Goal: Task Accomplishment & Management: Manage account settings

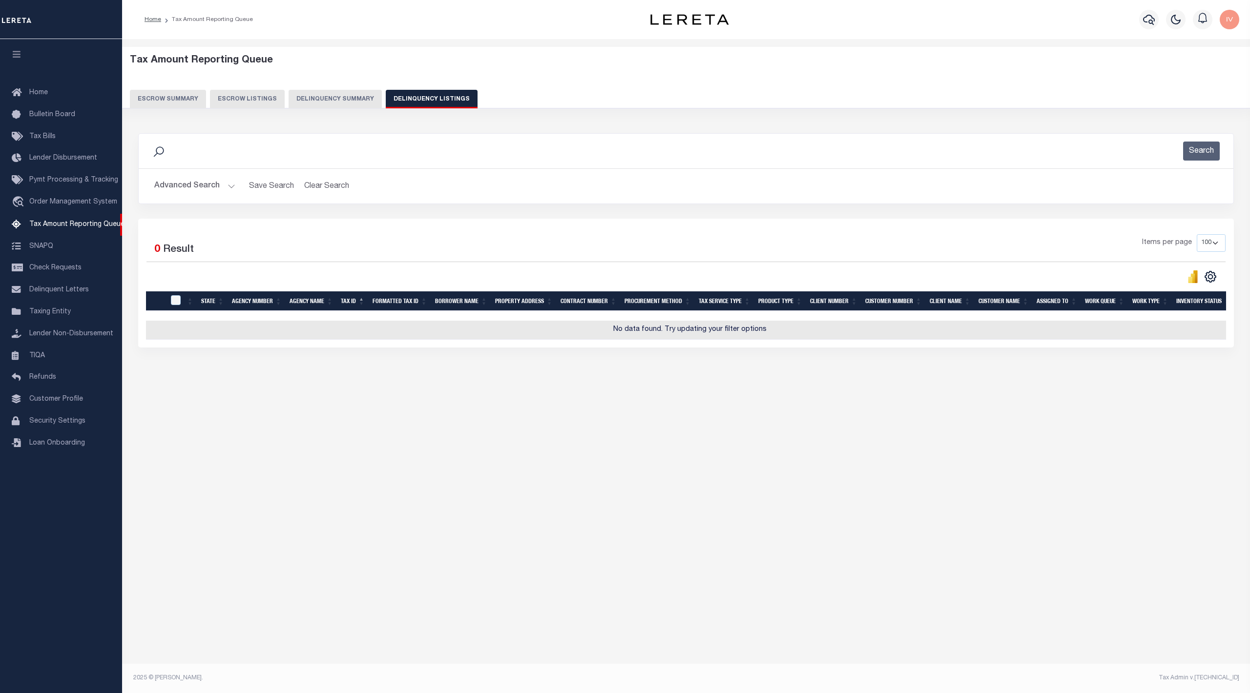
select select "100"
click at [353, 94] on button "Delinquency Summary" at bounding box center [335, 99] width 93 height 19
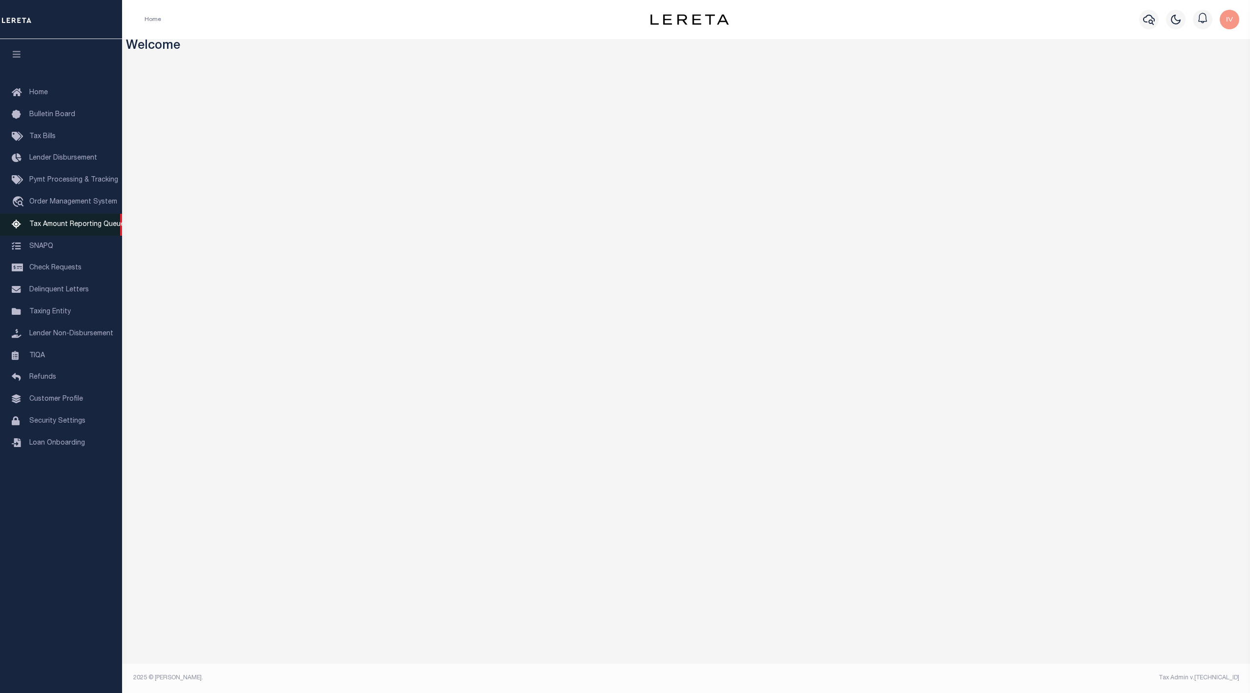
click at [50, 232] on link "Tax Amount Reporting Queue" at bounding box center [61, 225] width 122 height 22
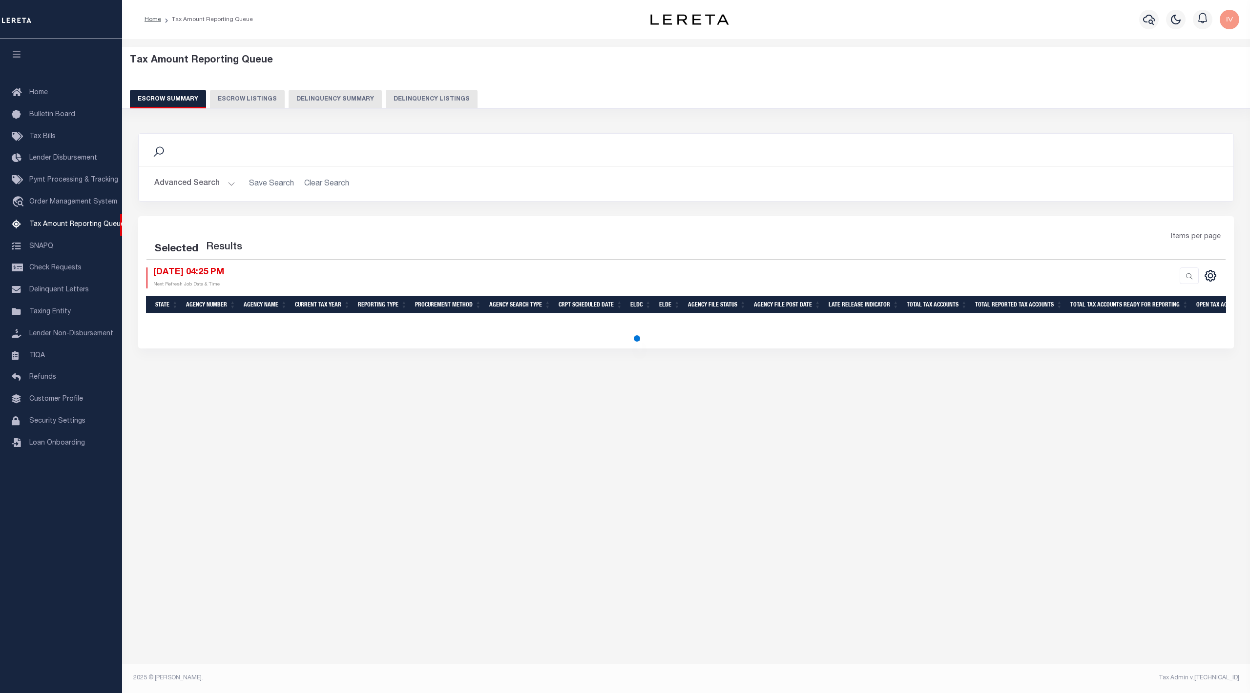
click at [315, 96] on button "Delinquency Summary" at bounding box center [335, 99] width 93 height 19
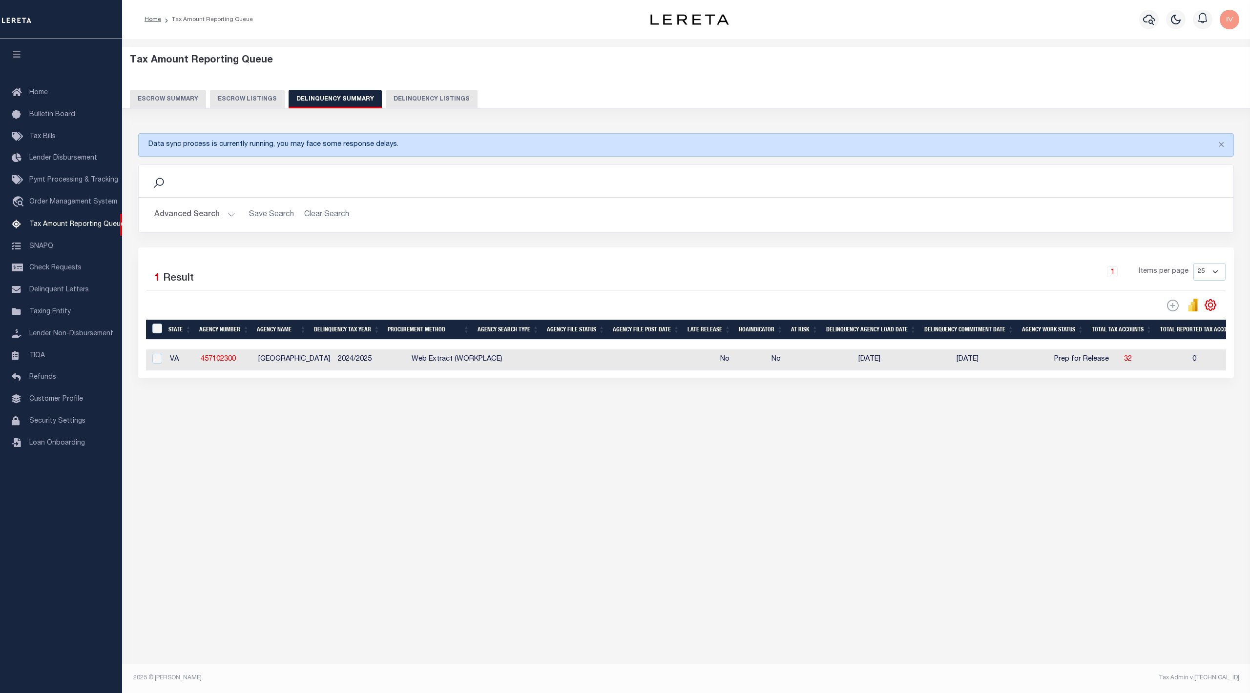
click at [227, 217] on button "Advanced Search" at bounding box center [194, 215] width 81 height 19
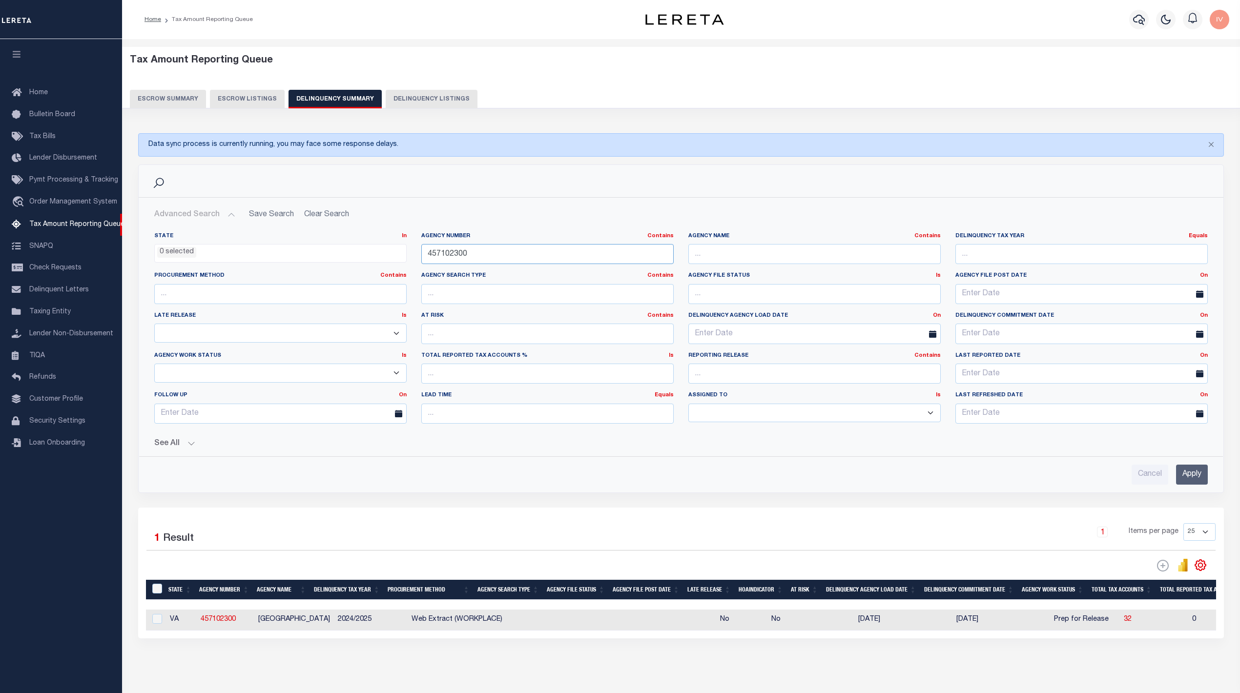
click at [461, 253] on input "457102300" at bounding box center [547, 254] width 252 height 20
click at [1195, 479] on input "Apply" at bounding box center [1192, 475] width 32 height 20
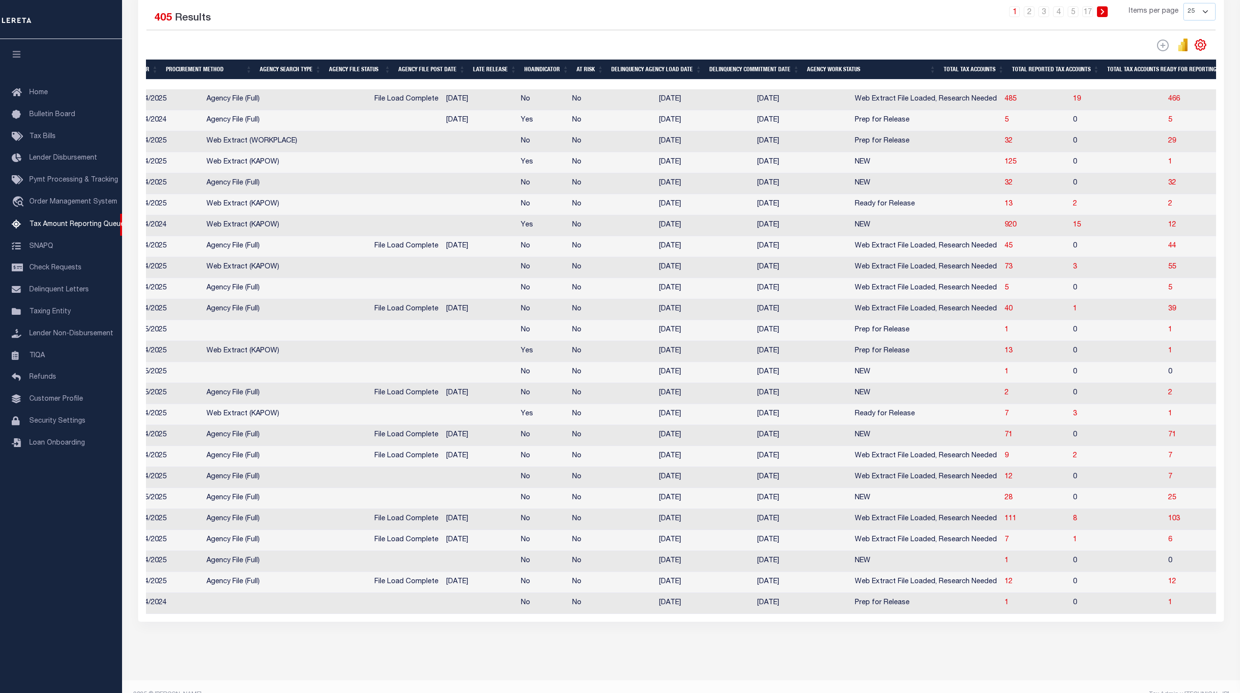
scroll to position [304, 0]
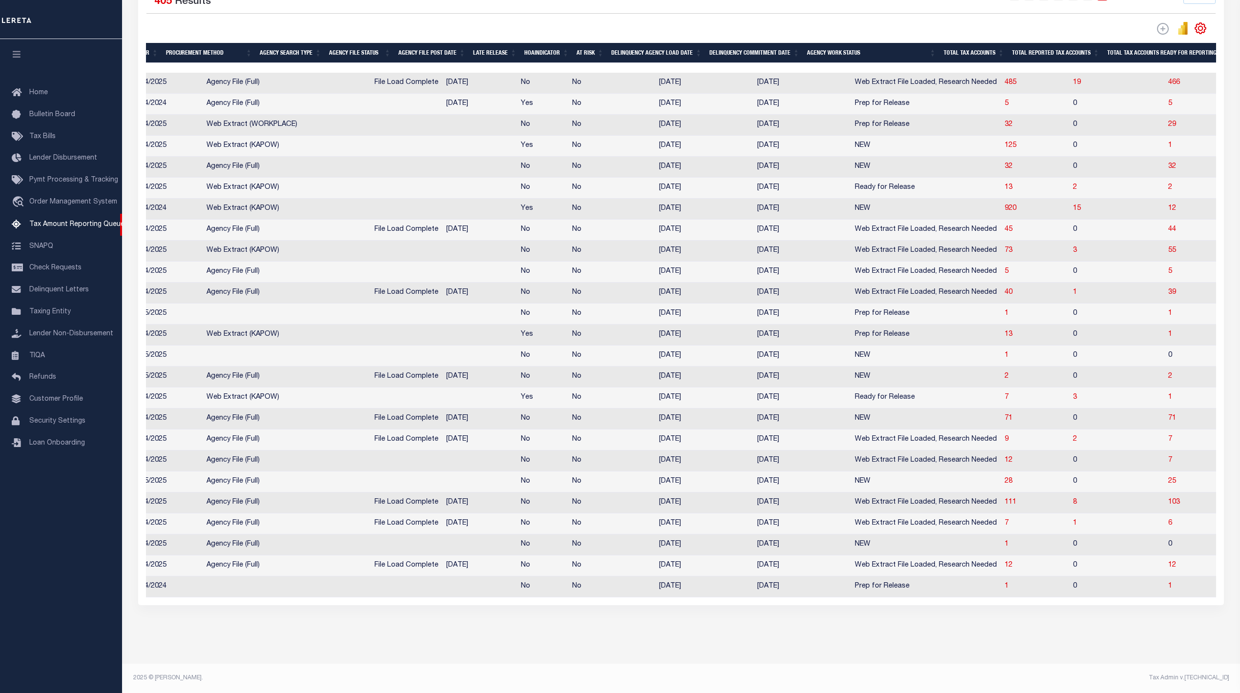
click at [753, 539] on td "07/25/2025" at bounding box center [802, 545] width 98 height 21
checkbox input "true"
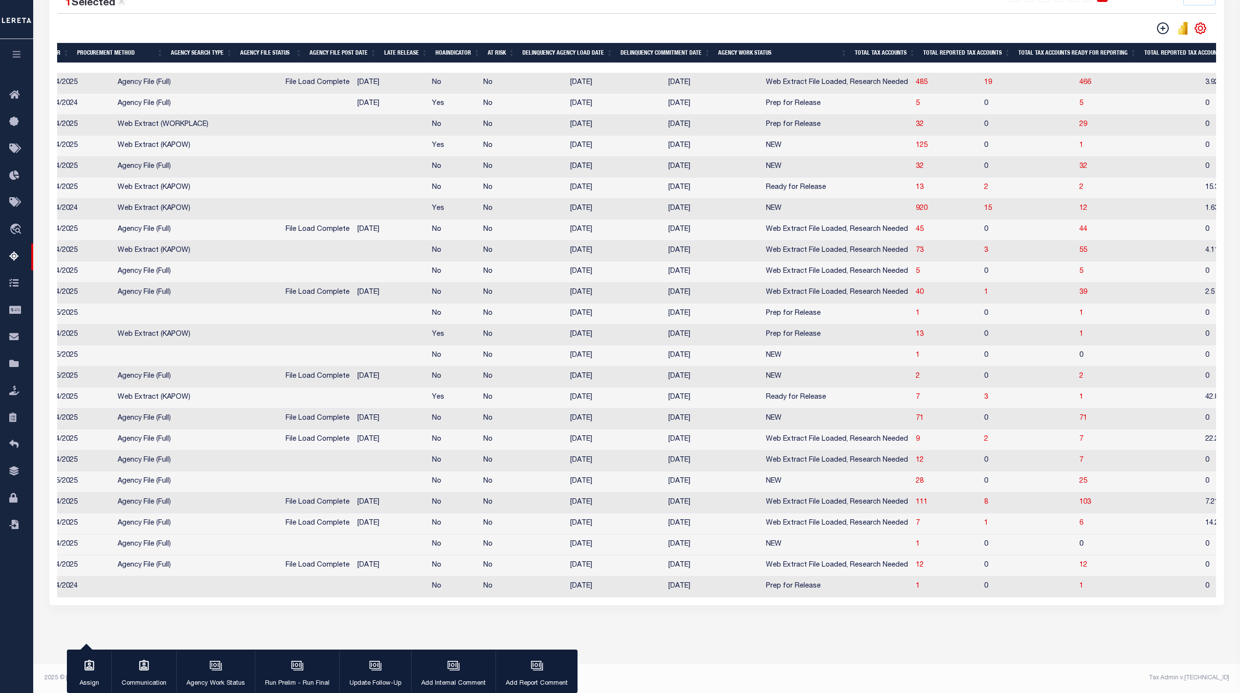
scroll to position [302, 0]
click at [227, 670] on div "button" at bounding box center [216, 667] width 24 height 24
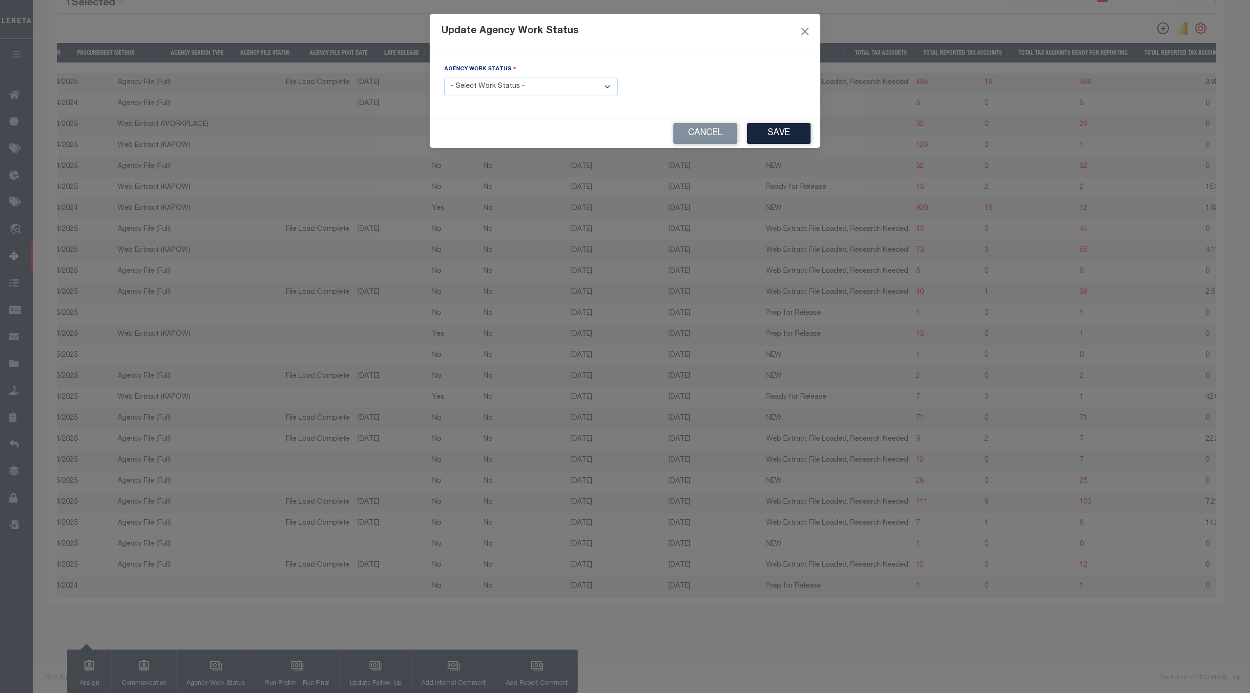
click at [560, 84] on select "- Select Work Status - In Progress Pending Agency Follow-up Pending QC Ready fo…" at bounding box center [530, 87] width 173 height 19
select select "7"
click at [444, 79] on select "- Select Work Status - In Progress Pending Agency Follow-up Pending QC Ready fo…" at bounding box center [530, 87] width 173 height 19
click at [763, 131] on button "Save" at bounding box center [778, 133] width 63 height 21
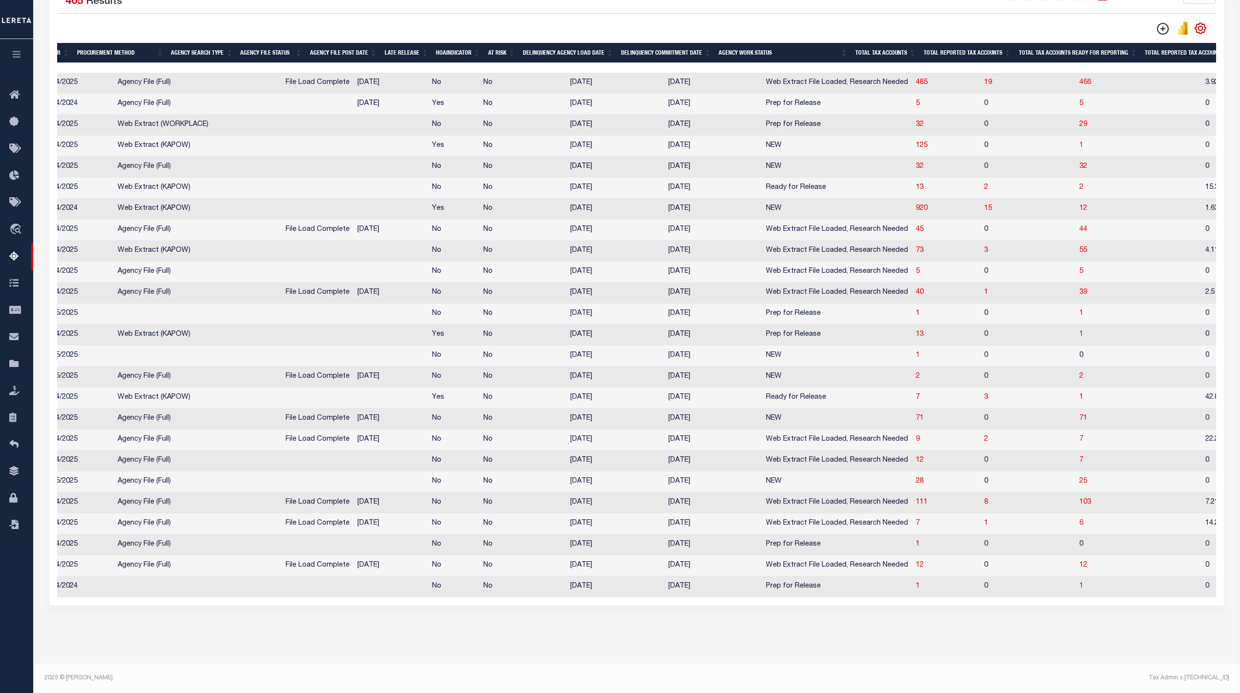
scroll to position [304, 0]
click at [766, 541] on span "Prep for Release" at bounding box center [793, 544] width 55 height 7
checkbox input "true"
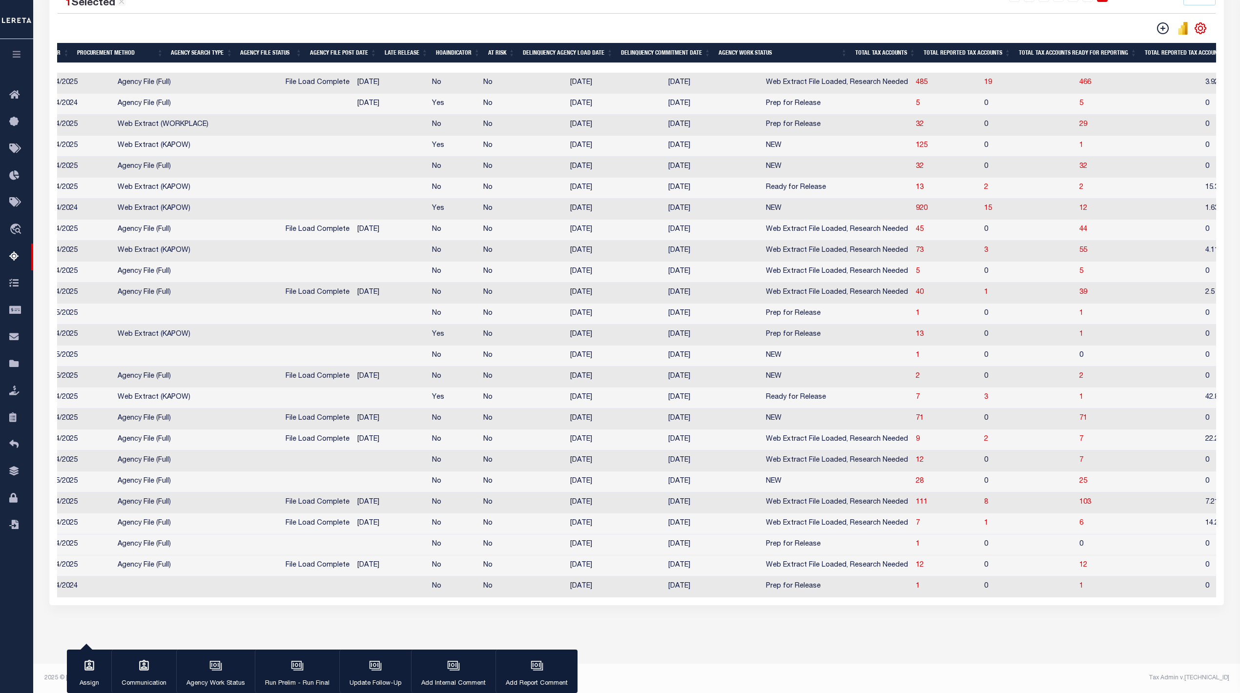
scroll to position [302, 0]
click at [916, 541] on span "1" at bounding box center [918, 544] width 4 height 7
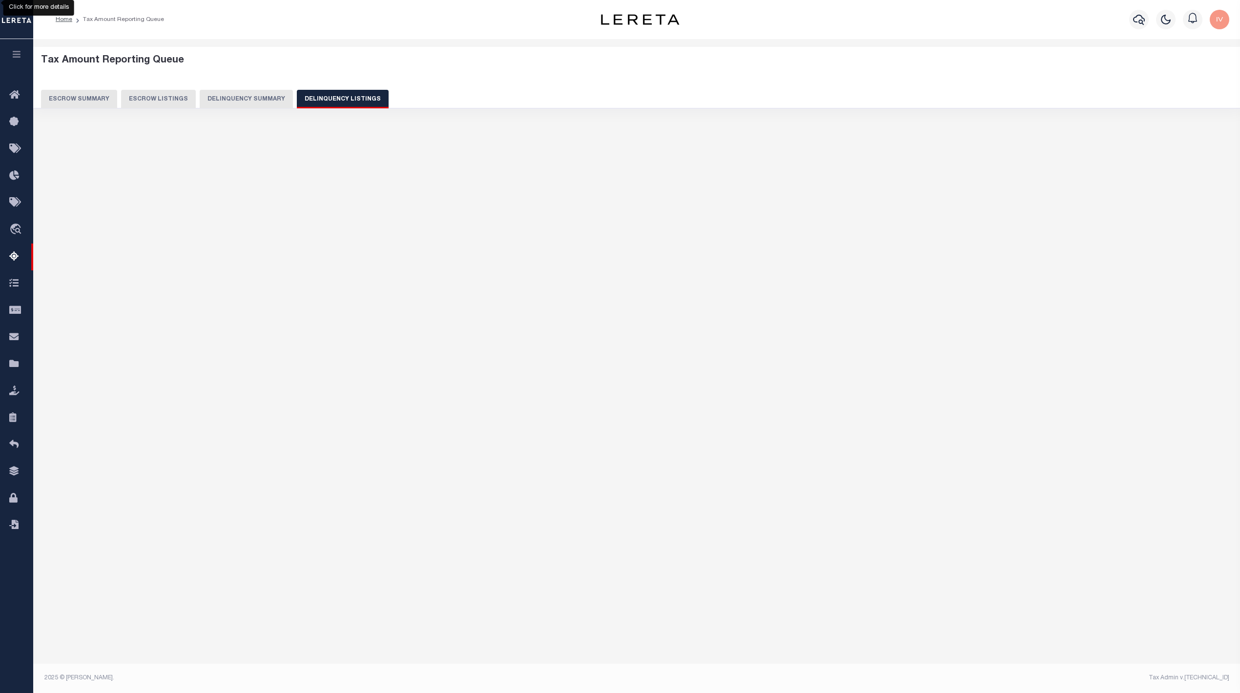
scroll to position [0, 0]
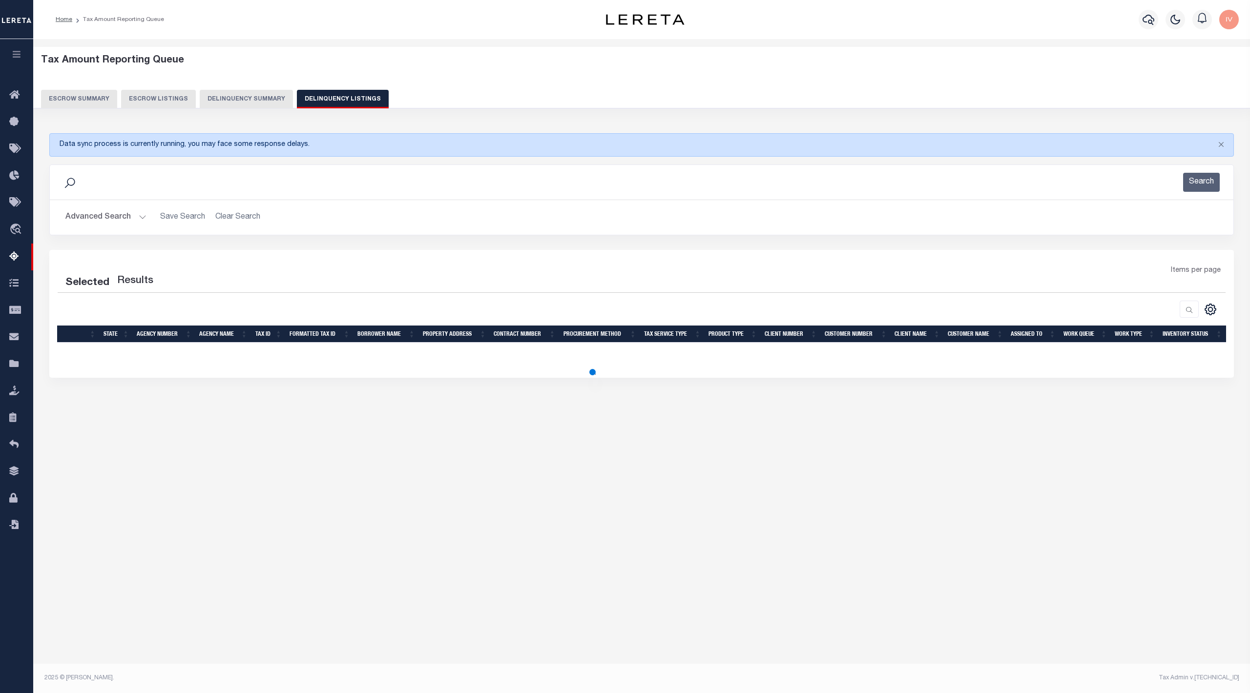
select select "100"
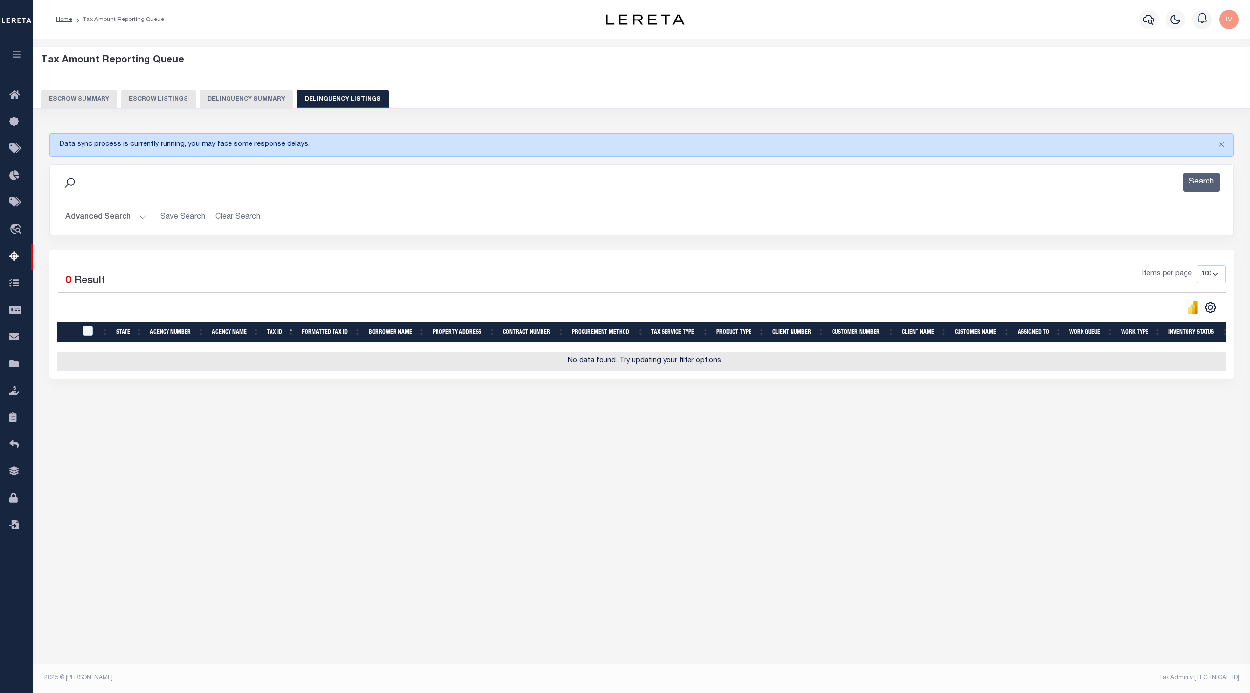
click at [227, 92] on button "Delinquency Summary" at bounding box center [246, 99] width 93 height 19
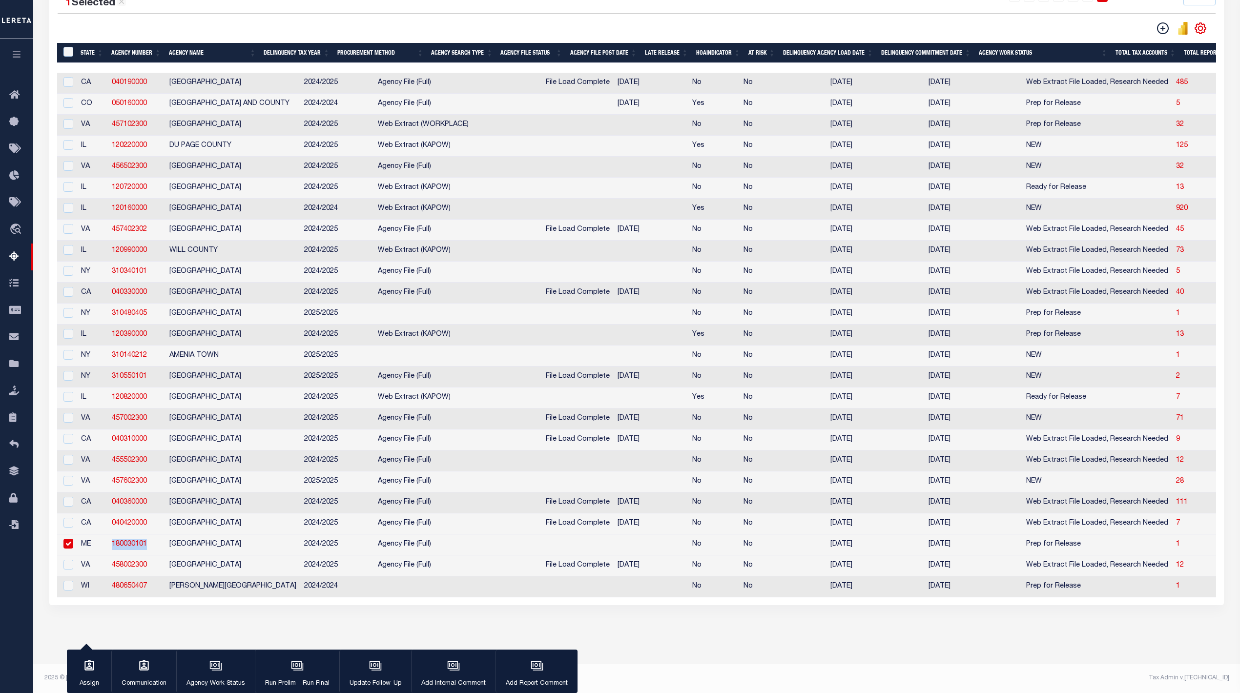
drag, startPoint x: 149, startPoint y: 541, endPoint x: 108, endPoint y: 532, distance: 41.5
click at [108, 535] on td "180030101" at bounding box center [137, 545] width 58 height 21
checkbox input "false"
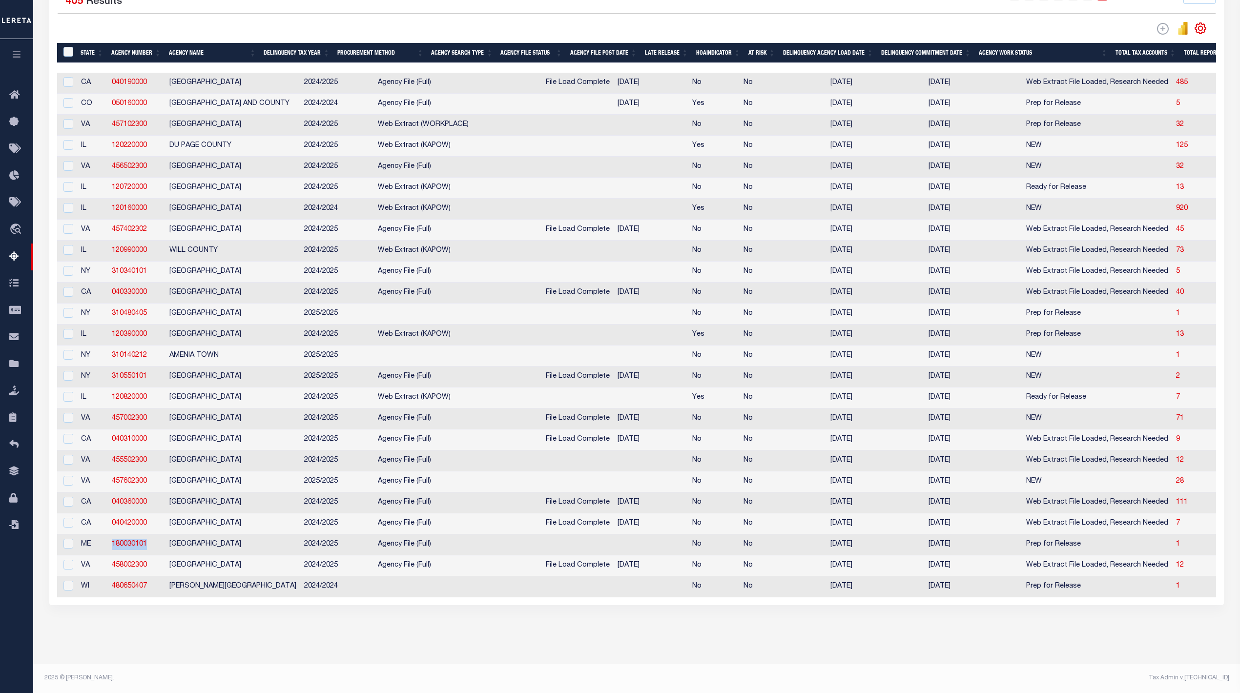
copy link "180030101"
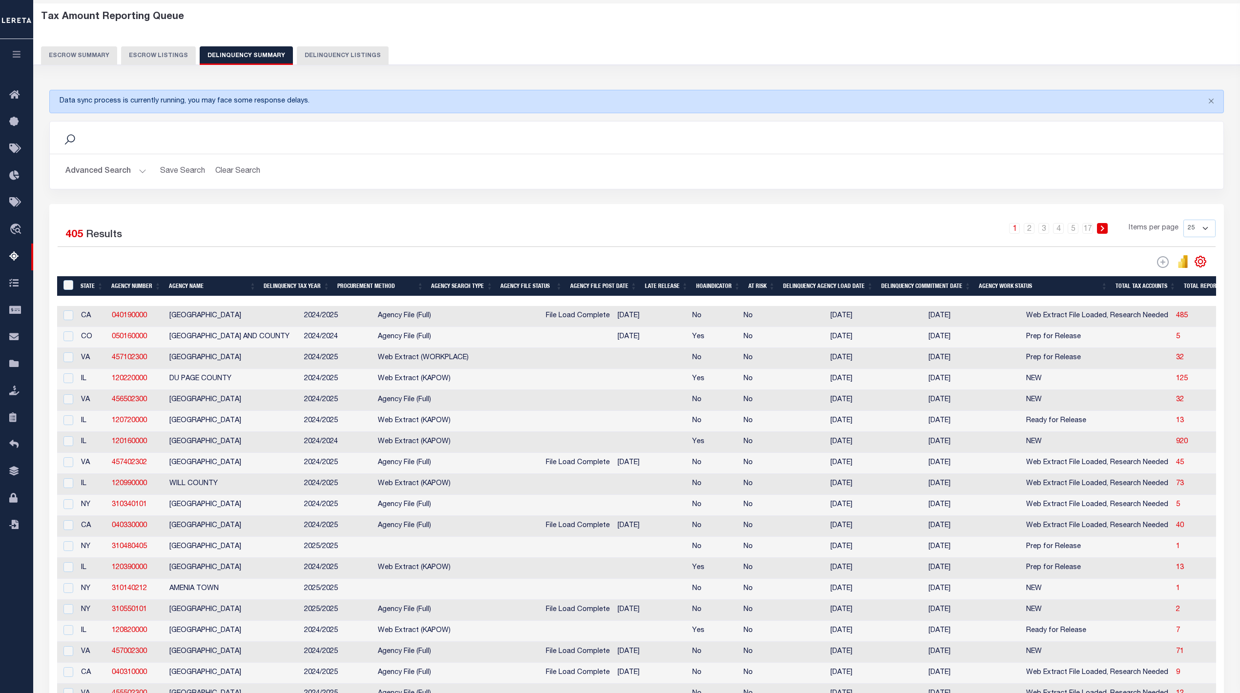
click at [141, 166] on button "Advanced Search" at bounding box center [105, 171] width 81 height 19
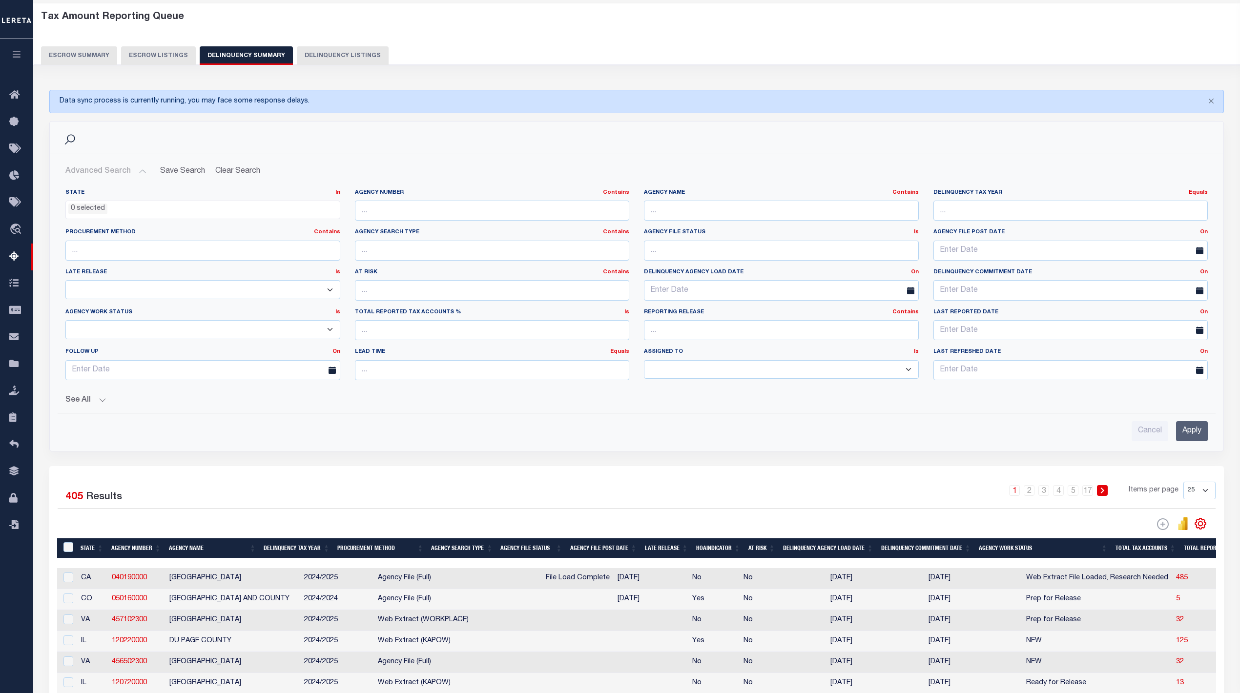
click at [428, 200] on div "Agency Number Contains Contains Is" at bounding box center [492, 205] width 275 height 32
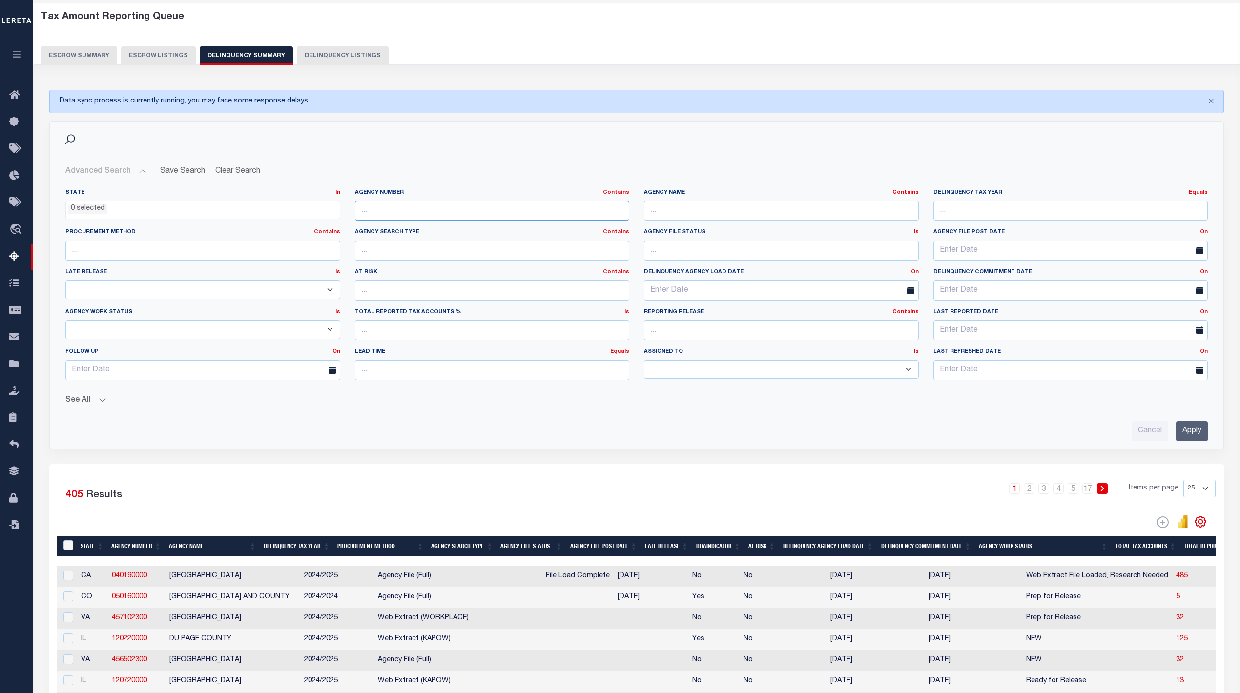
click at [428, 210] on input "text" at bounding box center [492, 211] width 275 height 20
paste input "180030101"
type input "180030101"
click at [1194, 436] on input "Apply" at bounding box center [1192, 431] width 32 height 20
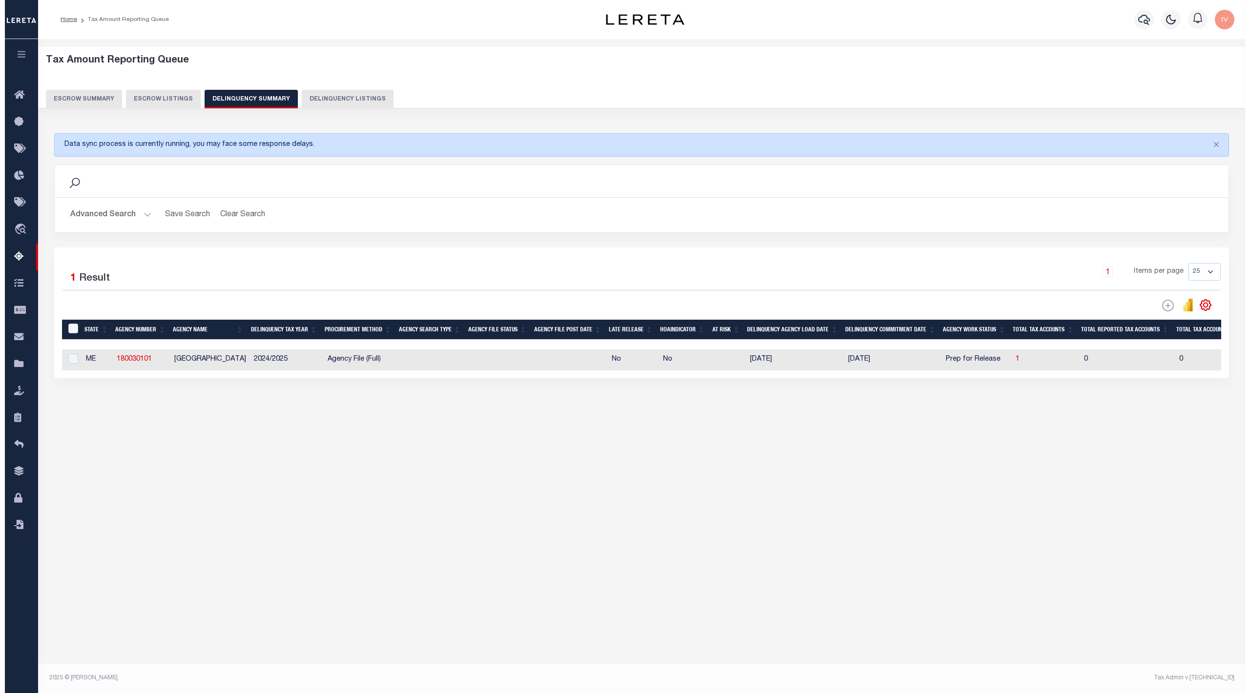
scroll to position [0, 0]
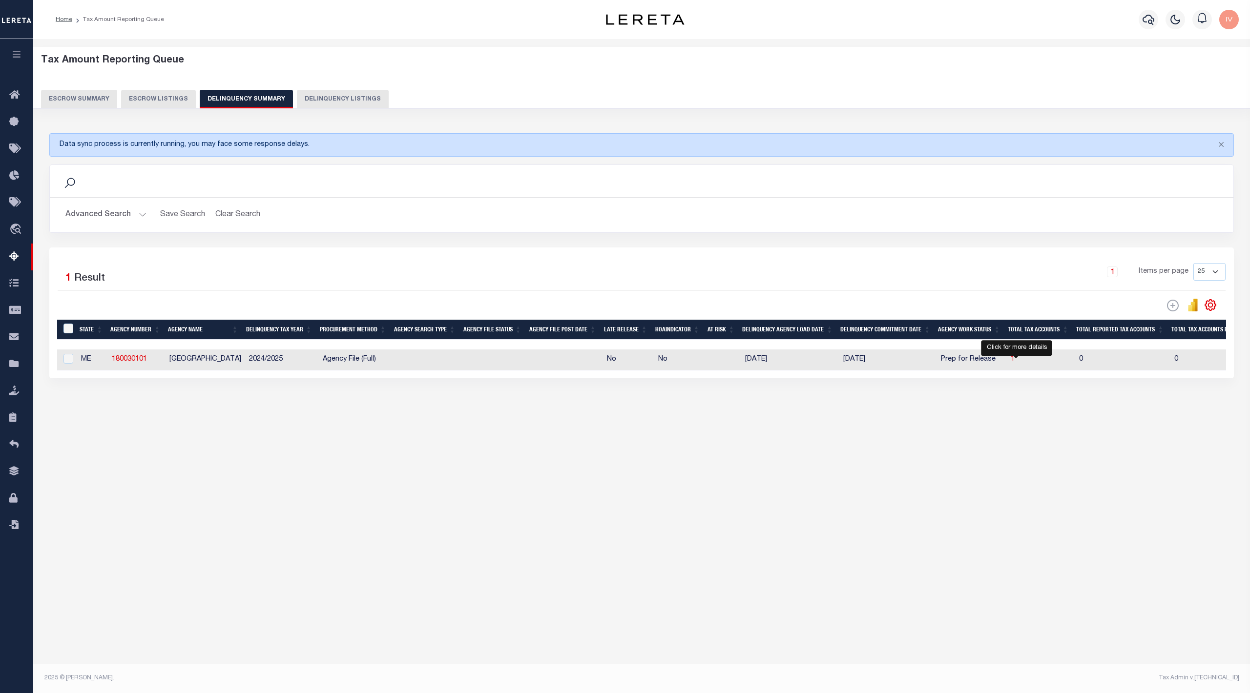
click at [1014, 360] on span "1" at bounding box center [1013, 359] width 4 height 7
select select "100"
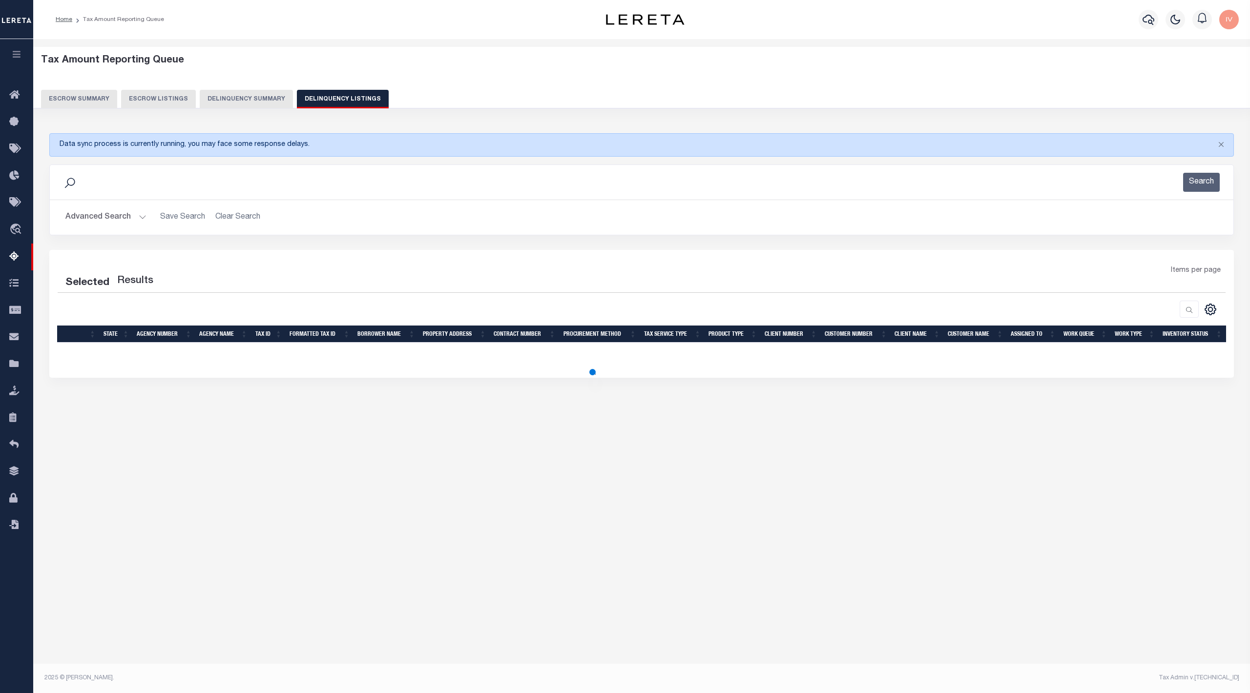
select select "100"
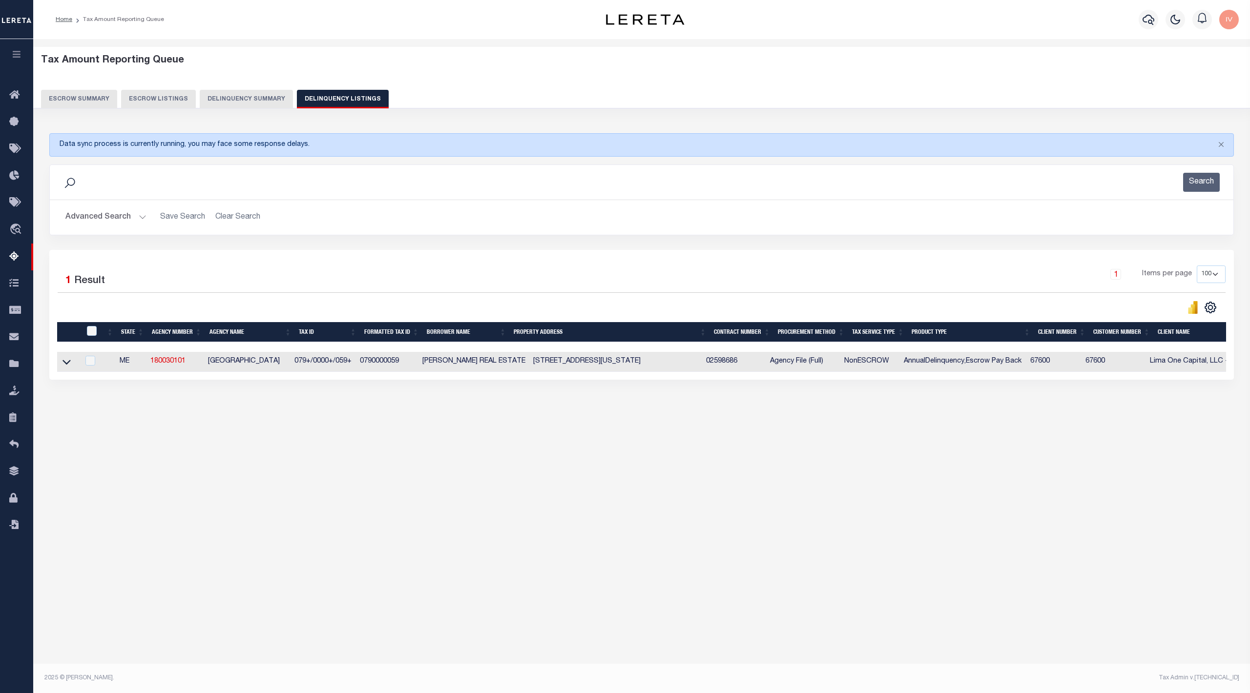
click at [65, 359] on td at bounding box center [68, 362] width 22 height 20
checkbox input "true"
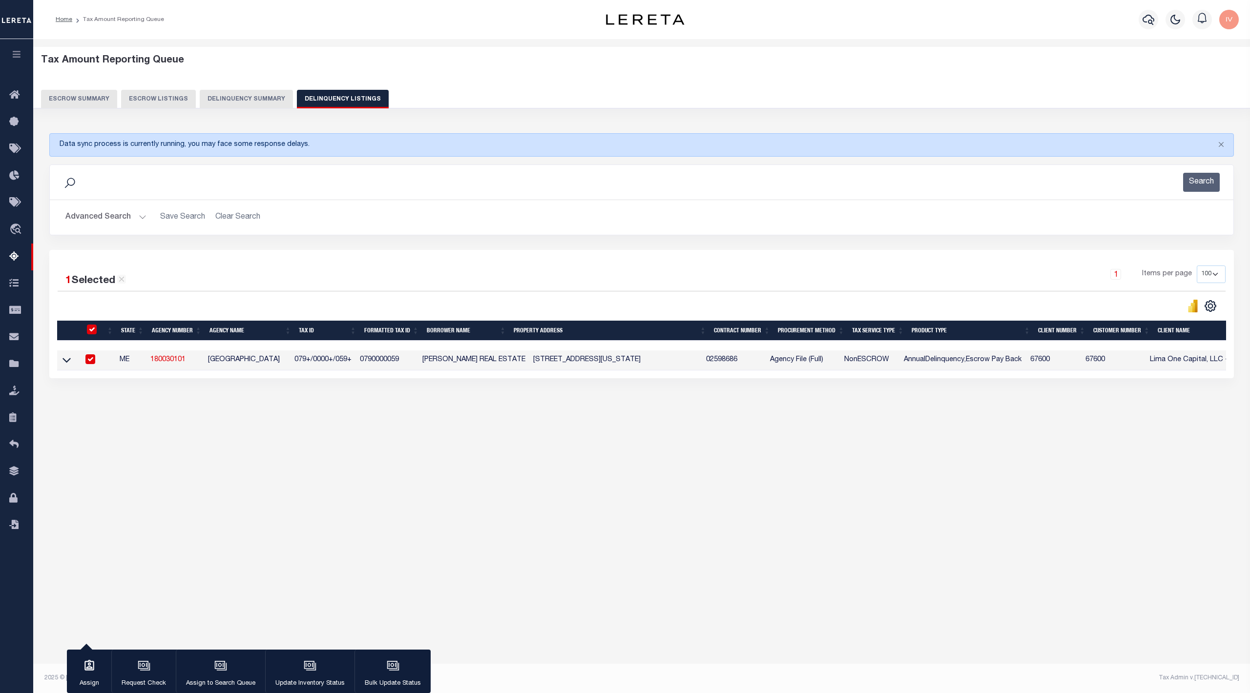
click at [65, 359] on icon at bounding box center [66, 360] width 8 height 10
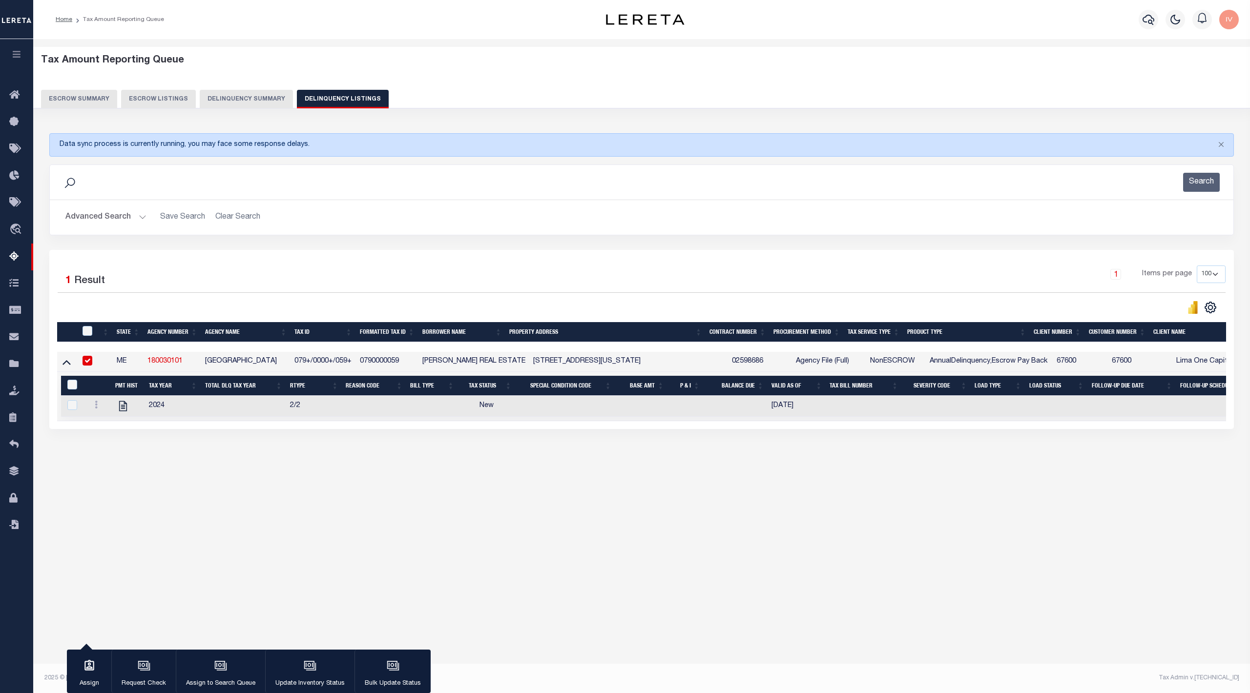
click at [245, 108] on button "Delinquency Summary" at bounding box center [246, 99] width 93 height 19
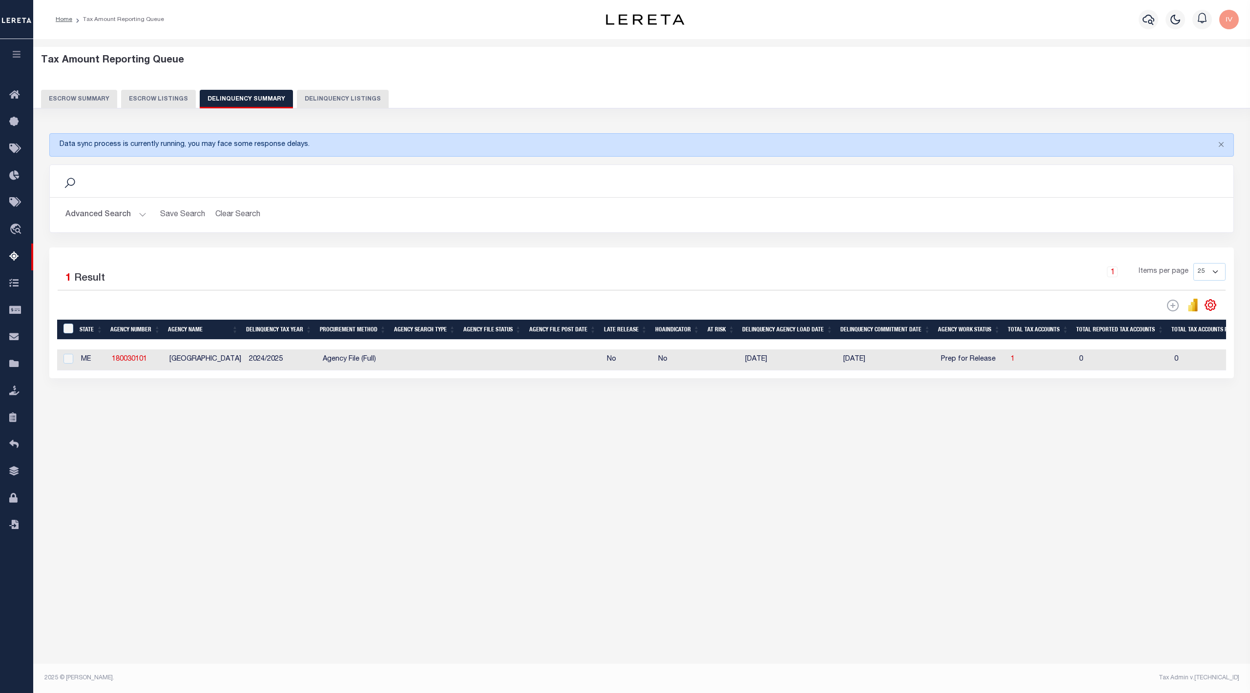
click at [324, 103] on button "Delinquency Listings" at bounding box center [343, 99] width 92 height 19
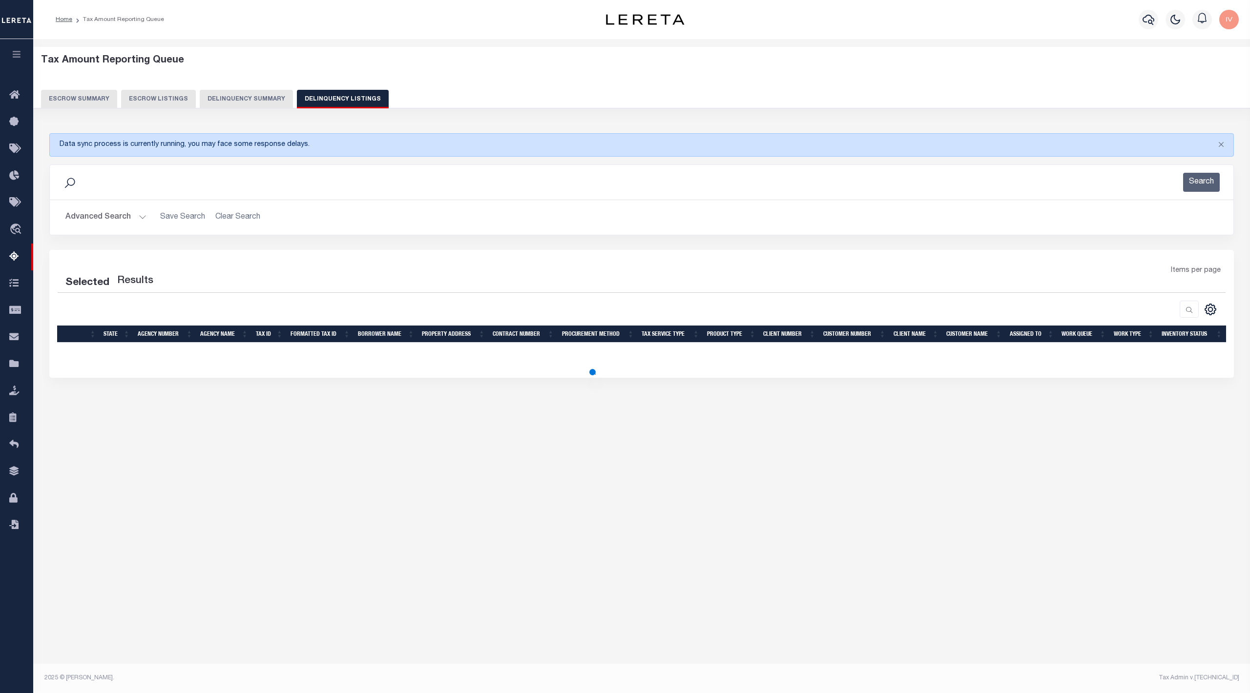
click at [252, 95] on button "Delinquency Summary" at bounding box center [246, 99] width 93 height 19
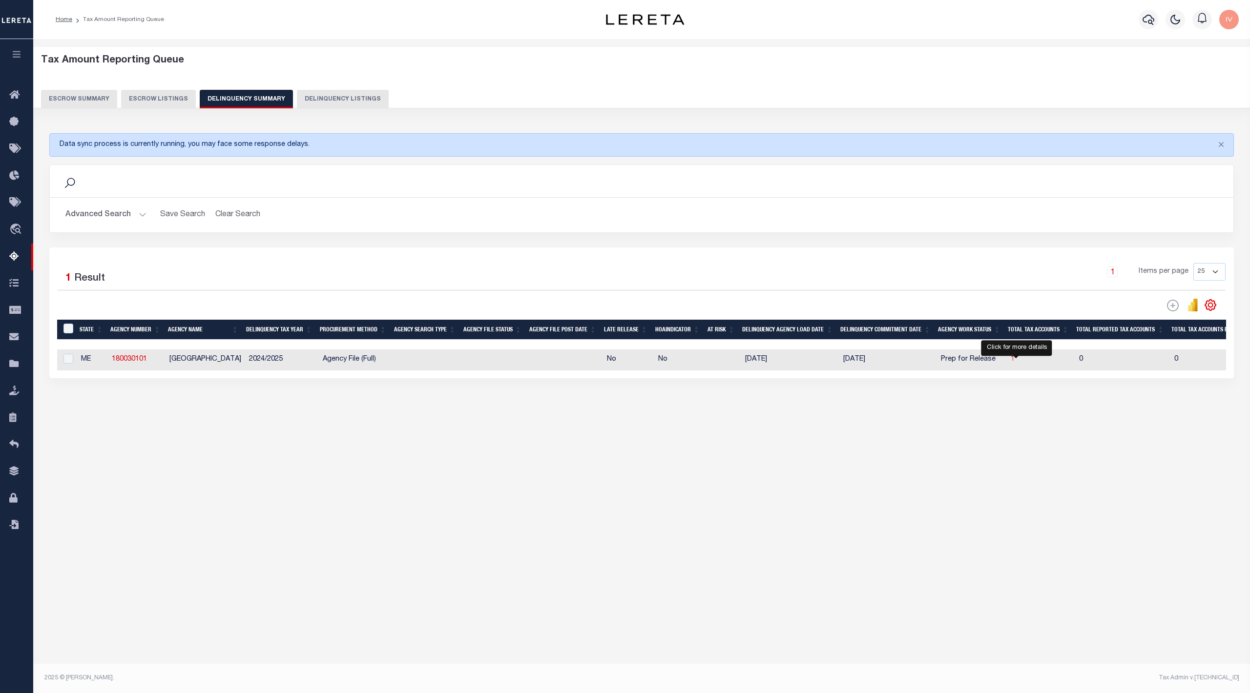
click at [1014, 361] on span "1" at bounding box center [1013, 359] width 4 height 7
select select "100"
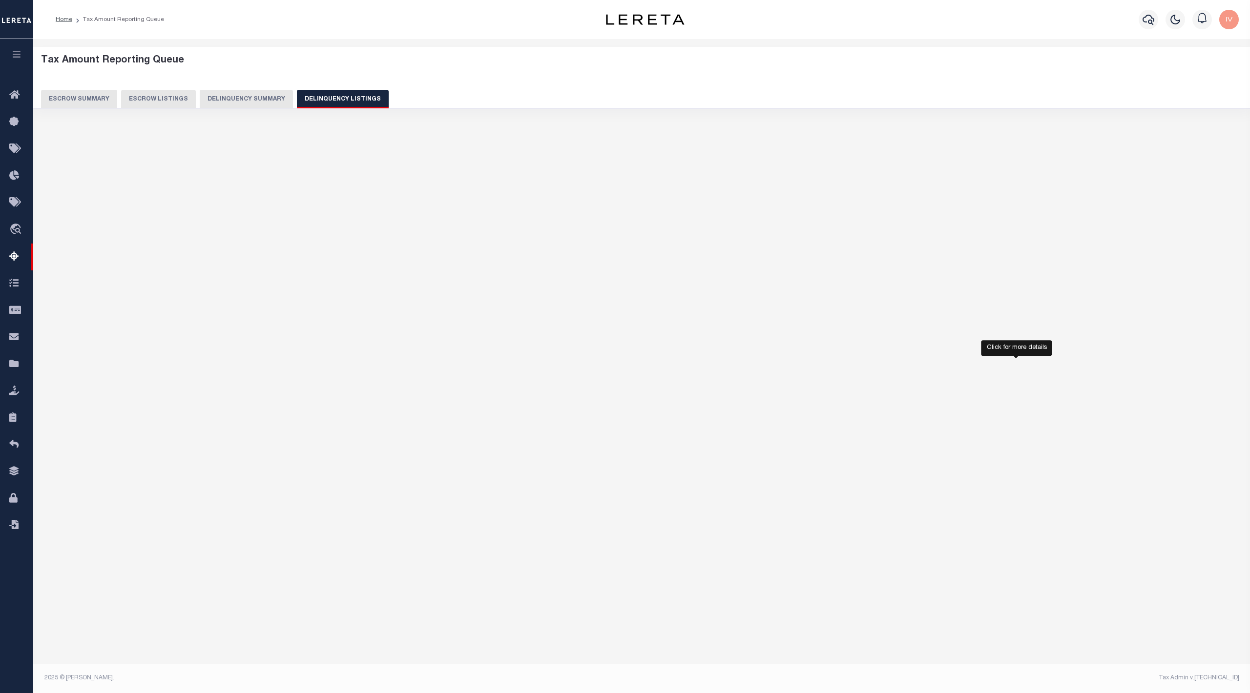
select select "100"
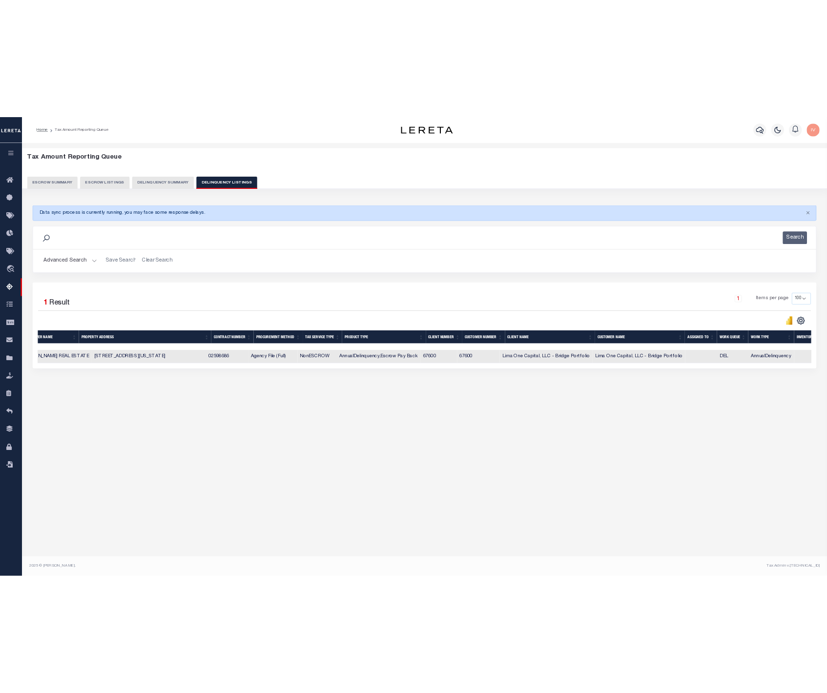
scroll to position [0, 426]
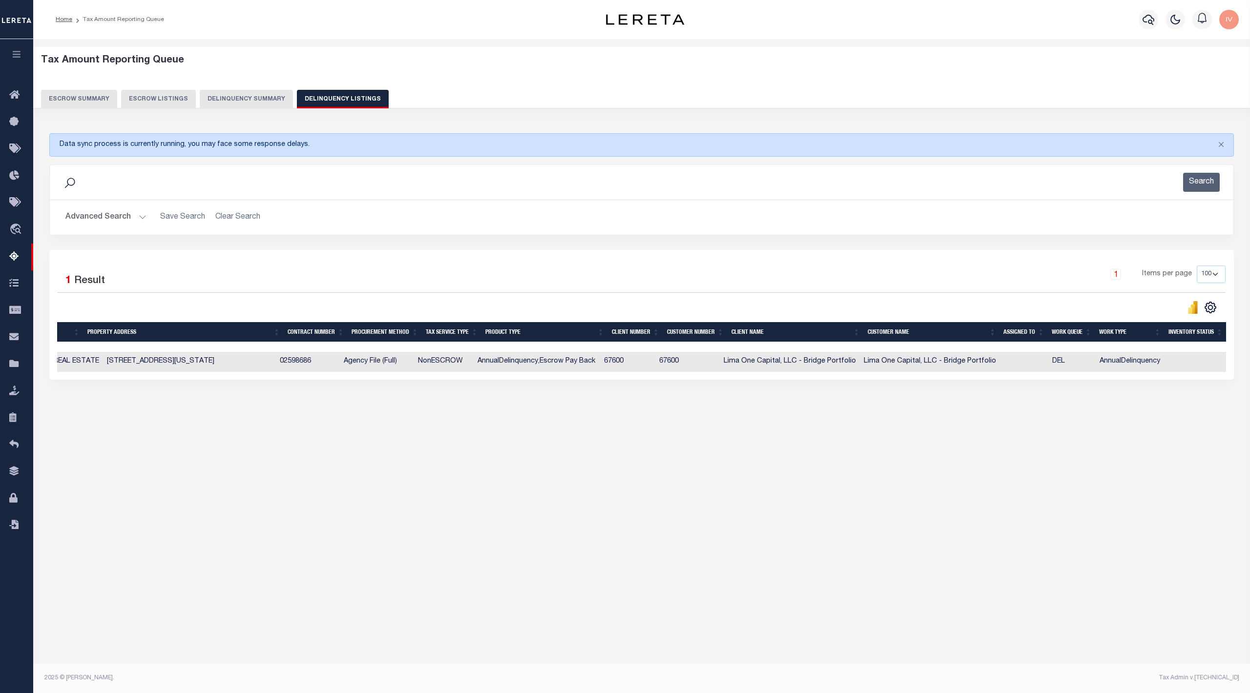
click at [983, 372] on td "Lima One Capital, LLC - Bridge Portfolio" at bounding box center [930, 362] width 140 height 20
checkbox input "true"
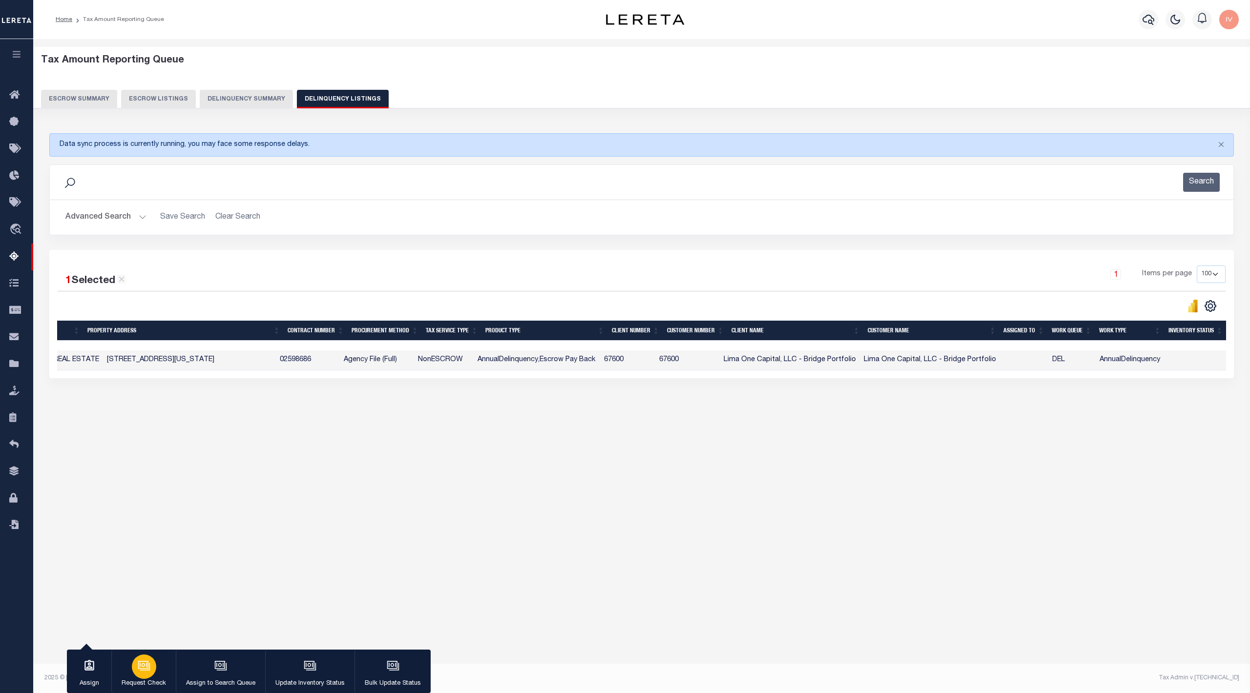
drag, startPoint x: 198, startPoint y: 665, endPoint x: 151, endPoint y: 672, distance: 47.8
click at [151, 672] on div "Assign Request Check Assign to Search Queue Update Inventory Status Bulk Update…" at bounding box center [249, 672] width 364 height 44
click at [288, 664] on button "Update Inventory Status" at bounding box center [309, 672] width 89 height 44
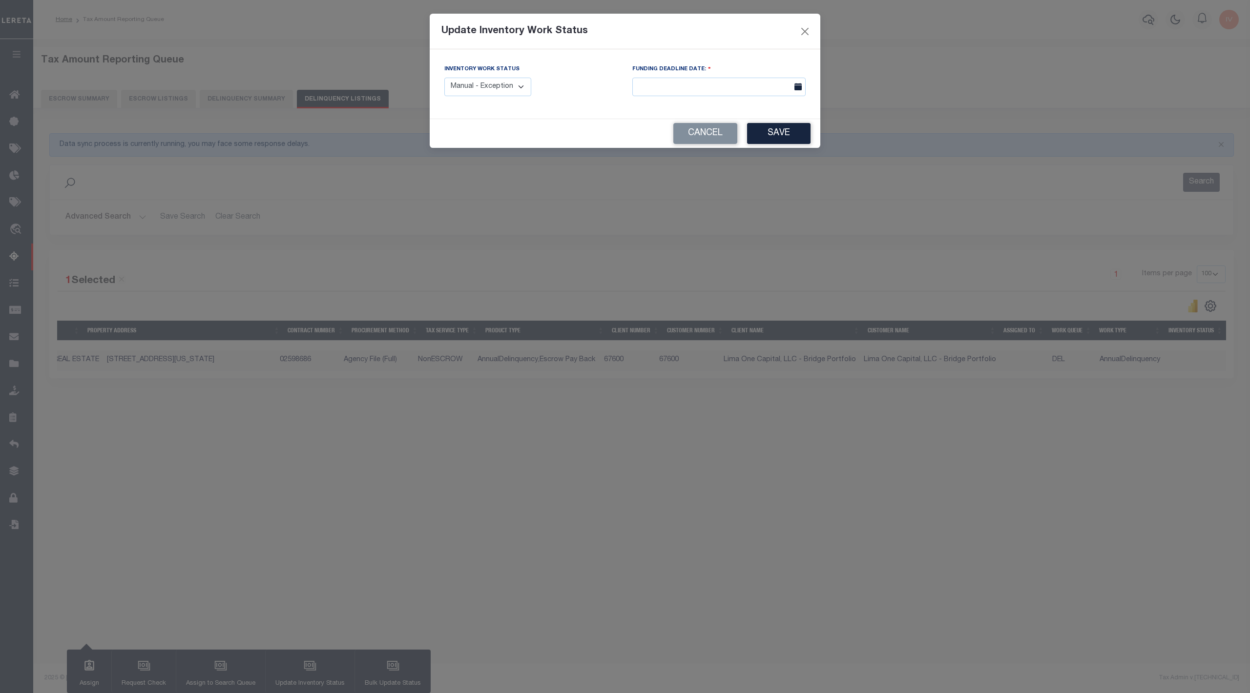
click at [503, 100] on div "Inventory Work Status Manual - Exception Pended - Awaiting Search Late Add Exce…" at bounding box center [531, 84] width 188 height 40
drag, startPoint x: 504, startPoint y: 86, endPoint x: 505, endPoint y: 95, distance: 8.3
click at [504, 86] on select "Manual - Exception Pended - Awaiting Search Late Add Exception Completed" at bounding box center [487, 87] width 87 height 19
select select "4"
click at [444, 78] on select "Manual - Exception Pended - Awaiting Search Late Add Exception Completed" at bounding box center [487, 87] width 87 height 19
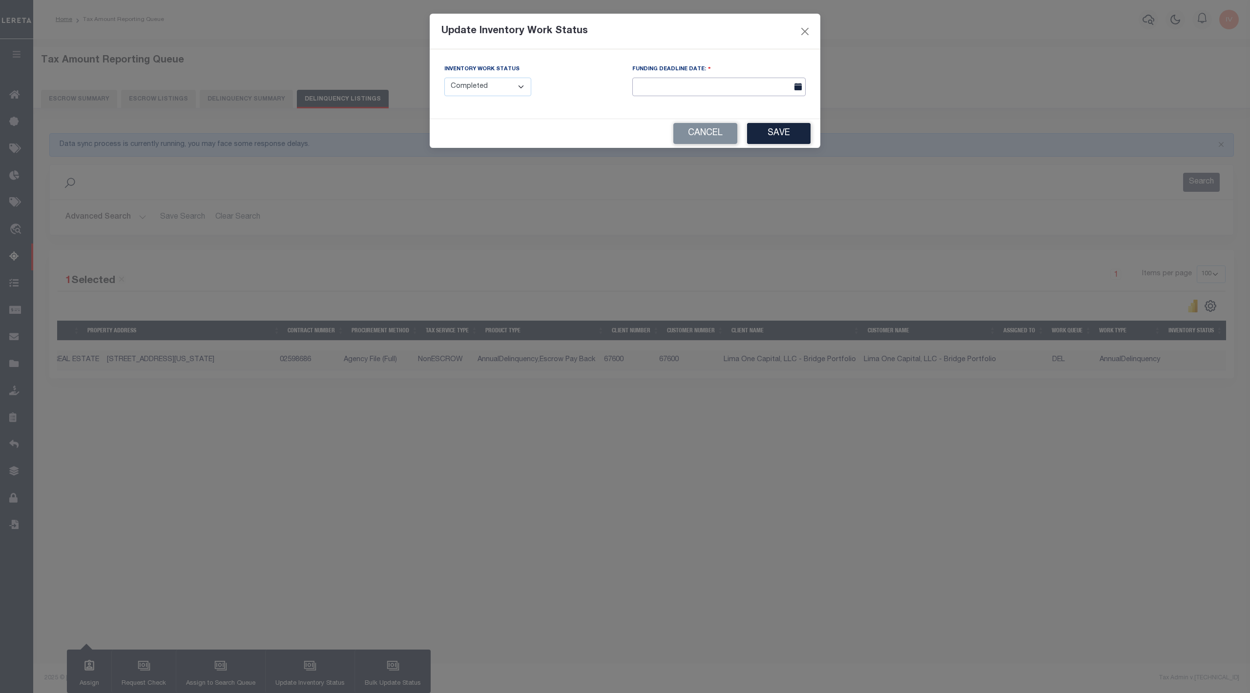
click at [738, 83] on input "text" at bounding box center [718, 87] width 173 height 19
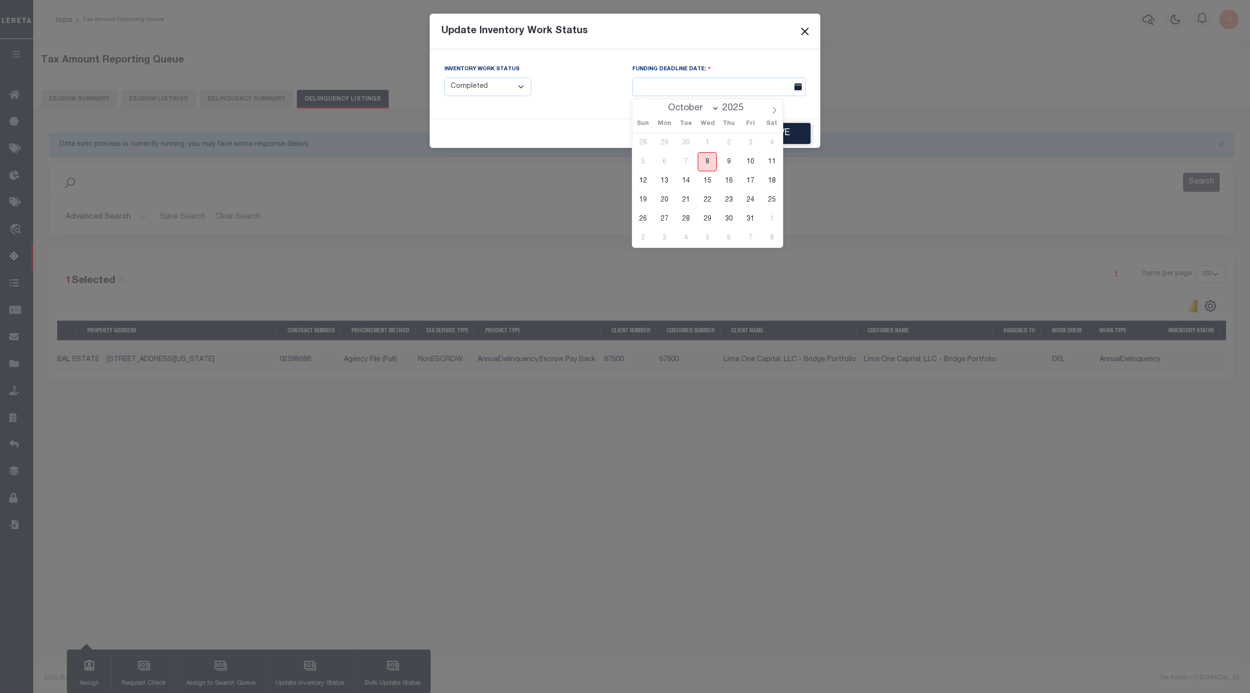
click at [710, 161] on span "8" at bounding box center [707, 161] width 19 height 19
type input "[DATE]"
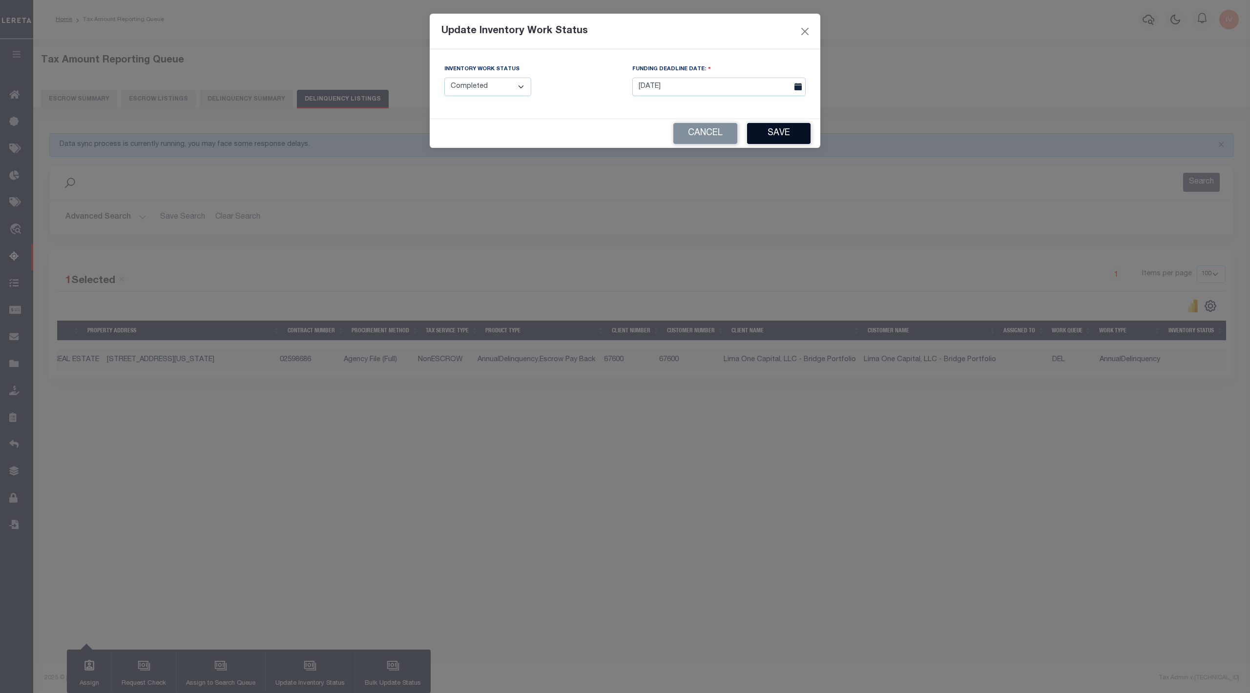
click at [803, 141] on button "Save" at bounding box center [778, 133] width 63 height 21
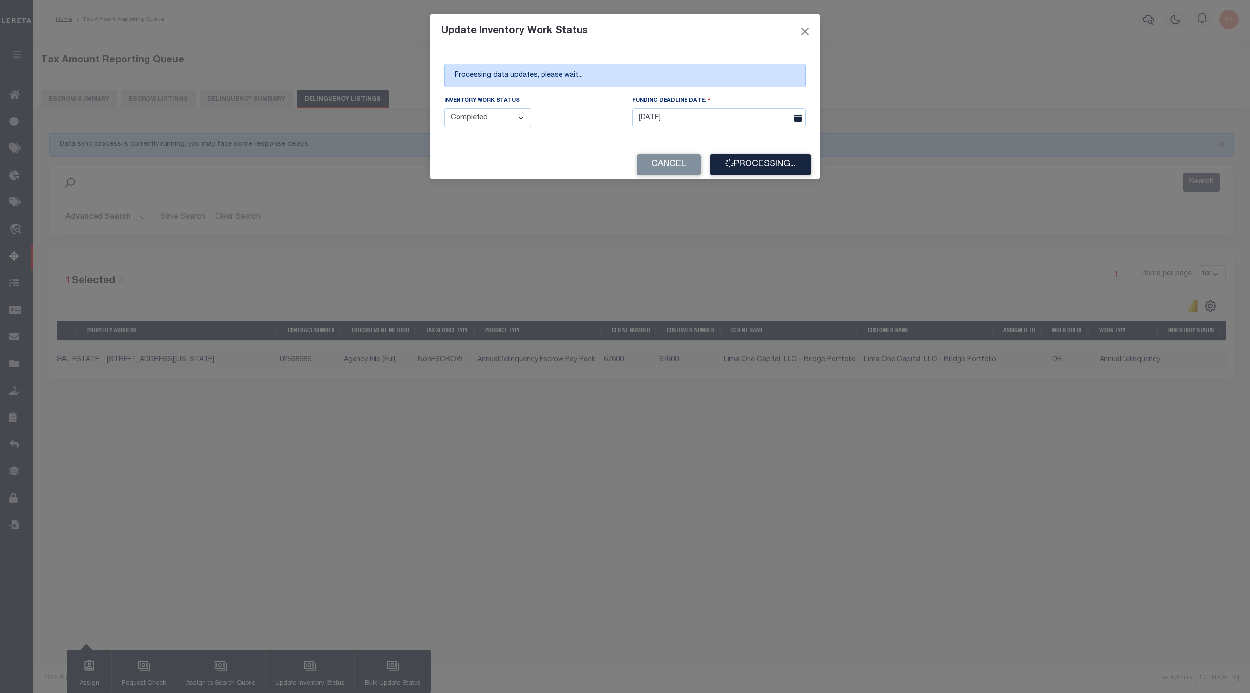
click at [550, 94] on div "Processing data updates, please wait... Inventory Work Status Manual - Exceptio…" at bounding box center [625, 99] width 391 height 101
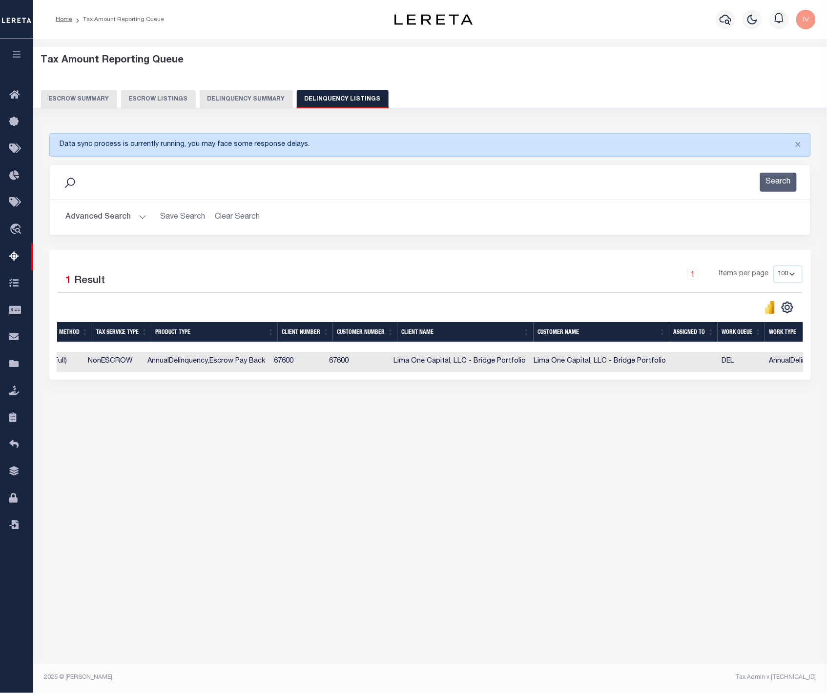
scroll to position [0, 844]
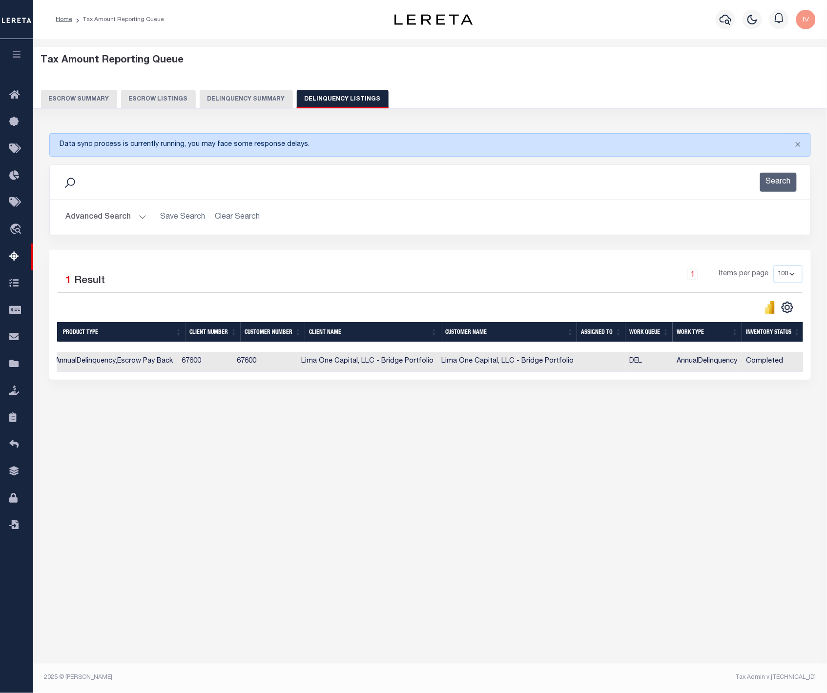
click at [272, 102] on button "Delinquency Summary" at bounding box center [246, 99] width 93 height 19
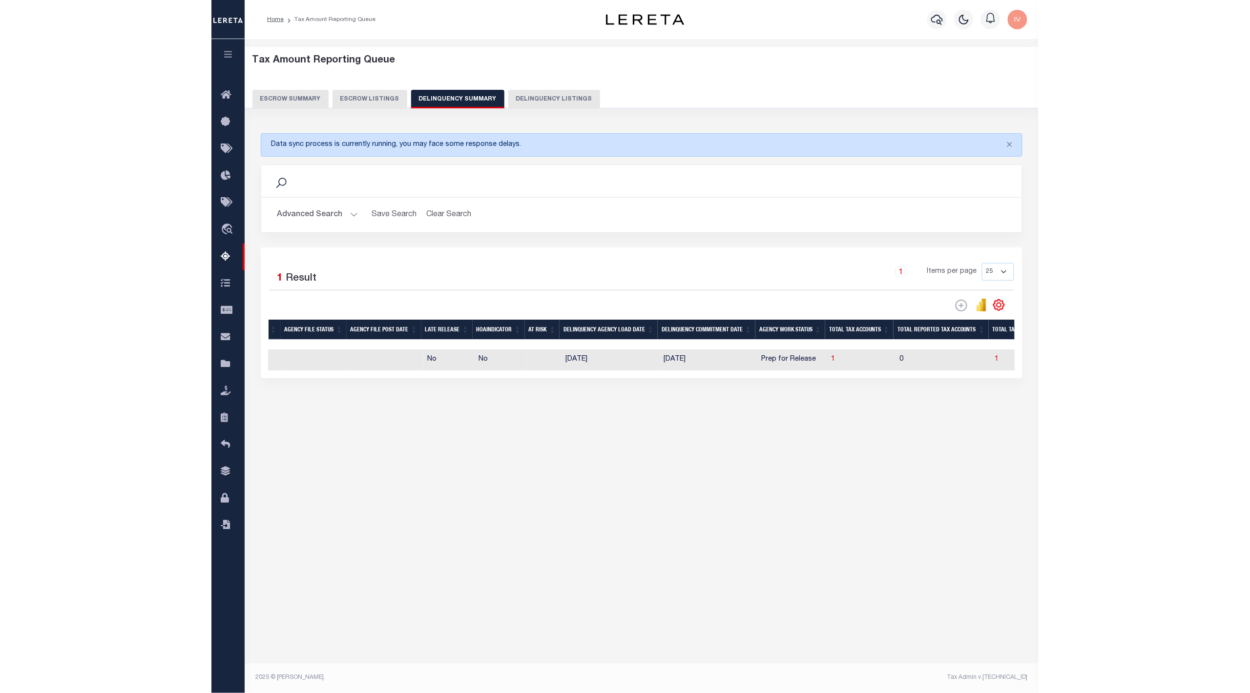
scroll to position [0, 455]
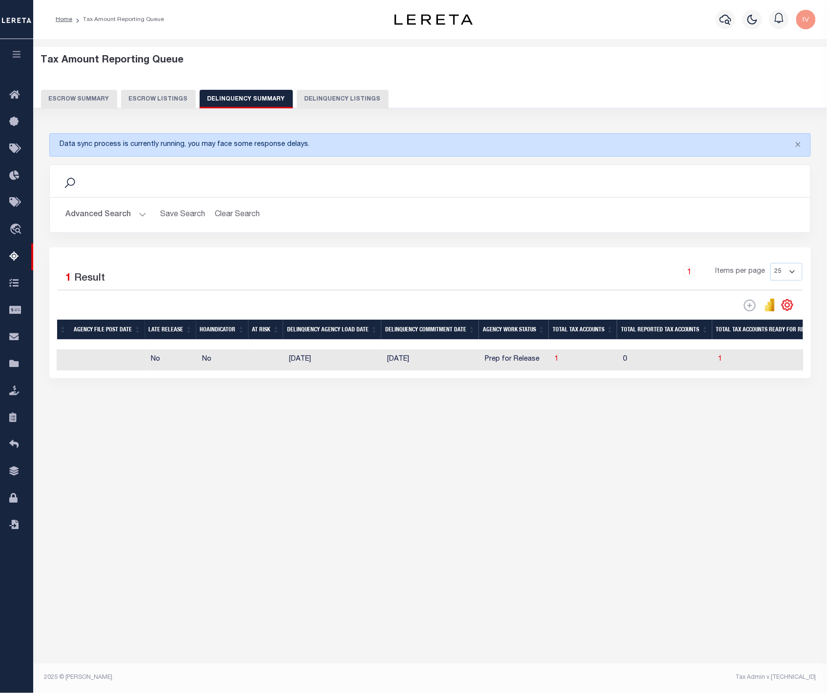
click at [442, 362] on td "07/25/2025" at bounding box center [433, 360] width 98 height 21
checkbox input "true"
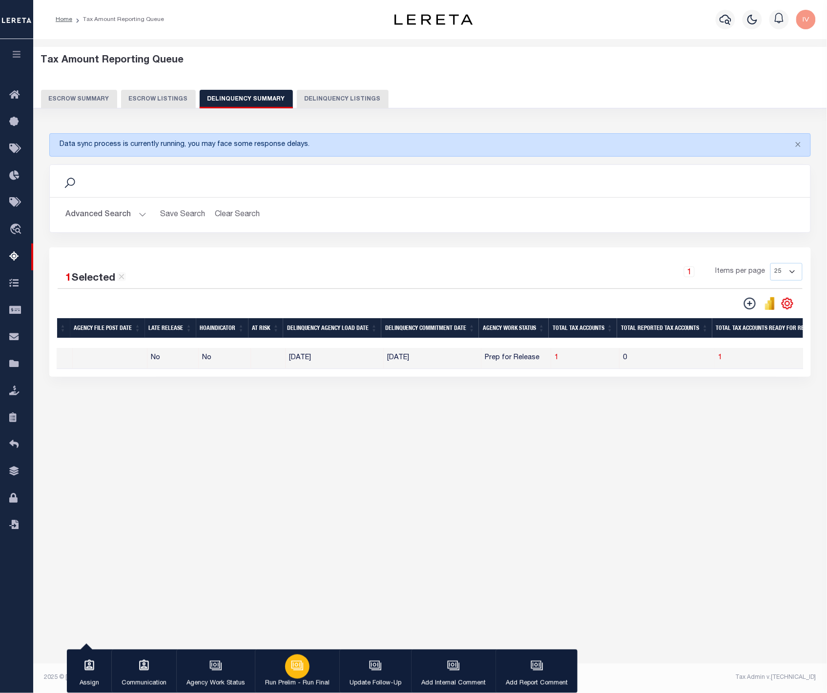
click at [315, 670] on button "Run Prelim - Run Final" at bounding box center [297, 672] width 84 height 44
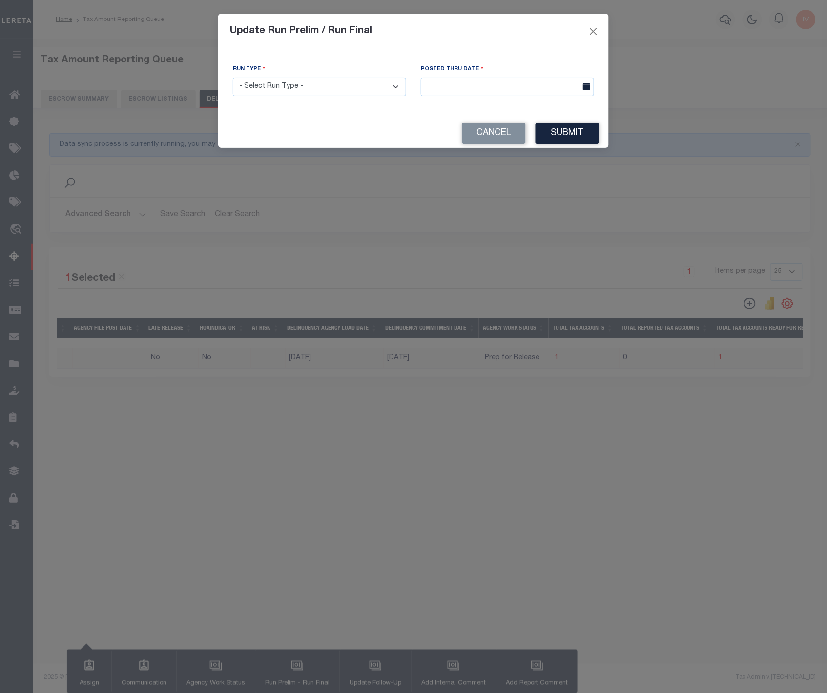
click at [392, 93] on select "- Select Run Type - Prelim Run Final Run" at bounding box center [319, 87] width 173 height 19
select select "P"
click at [233, 79] on select "- Select Run Type - Prelim Run Final Run" at bounding box center [319, 87] width 173 height 19
click at [490, 86] on input "text" at bounding box center [507, 87] width 173 height 19
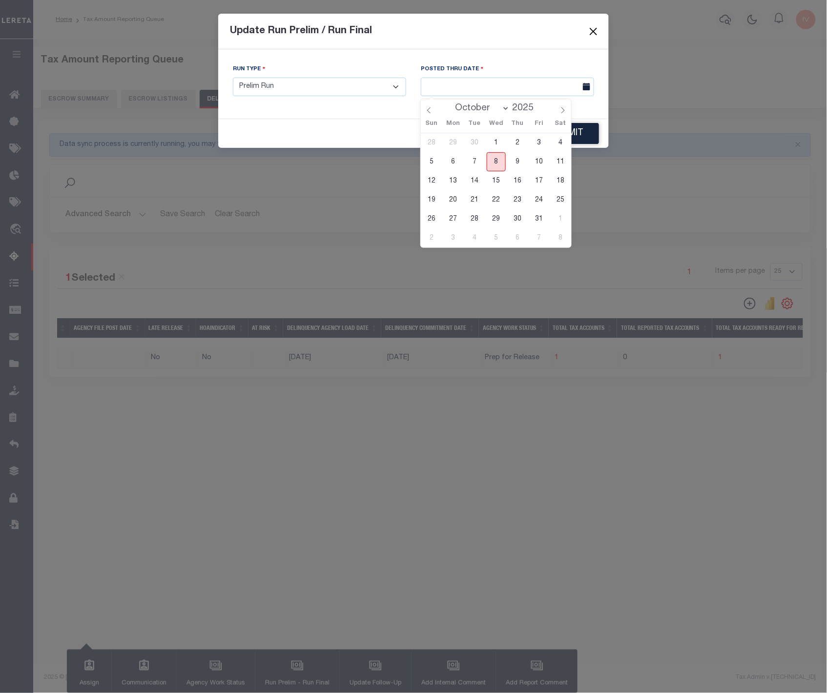
click at [495, 165] on span "8" at bounding box center [496, 161] width 19 height 19
type input "[DATE]"
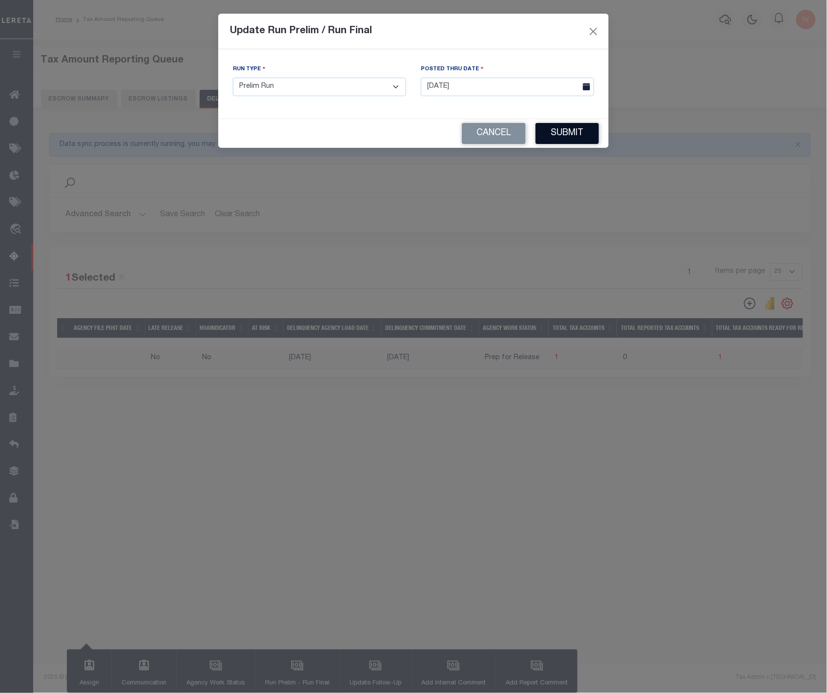
click at [576, 141] on button "Submit" at bounding box center [567, 133] width 63 height 21
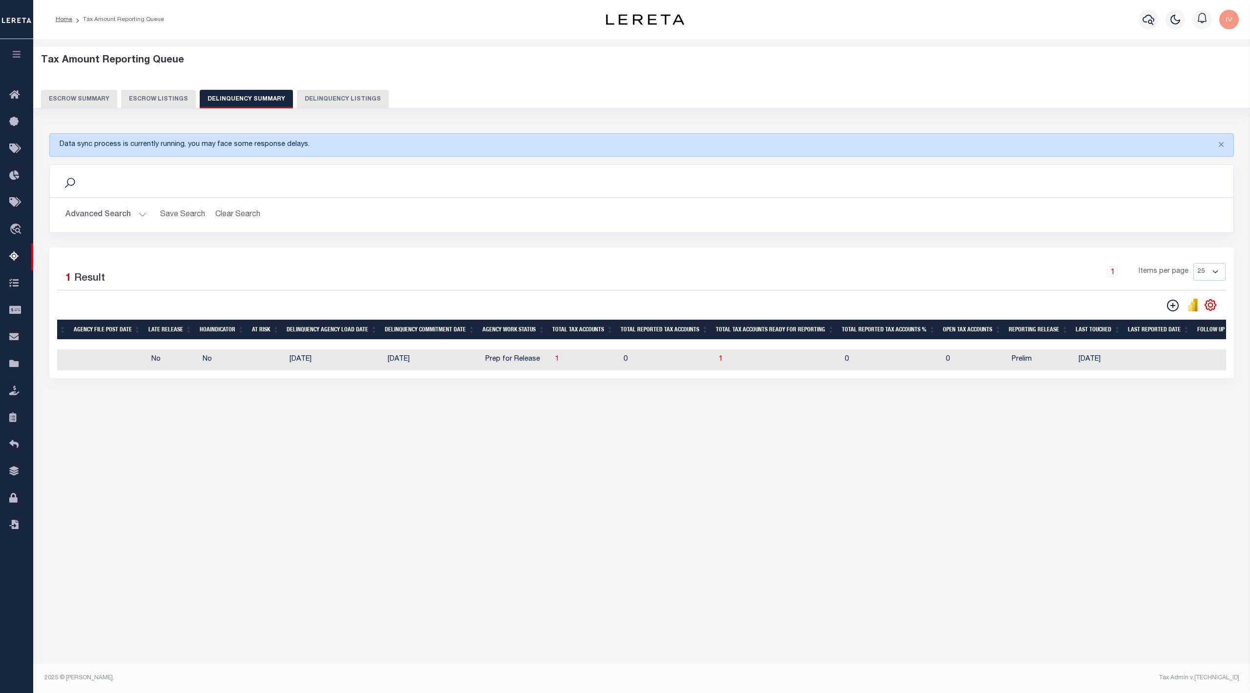
click at [632, 362] on td "0" at bounding box center [666, 360] width 95 height 21
checkbox input "true"
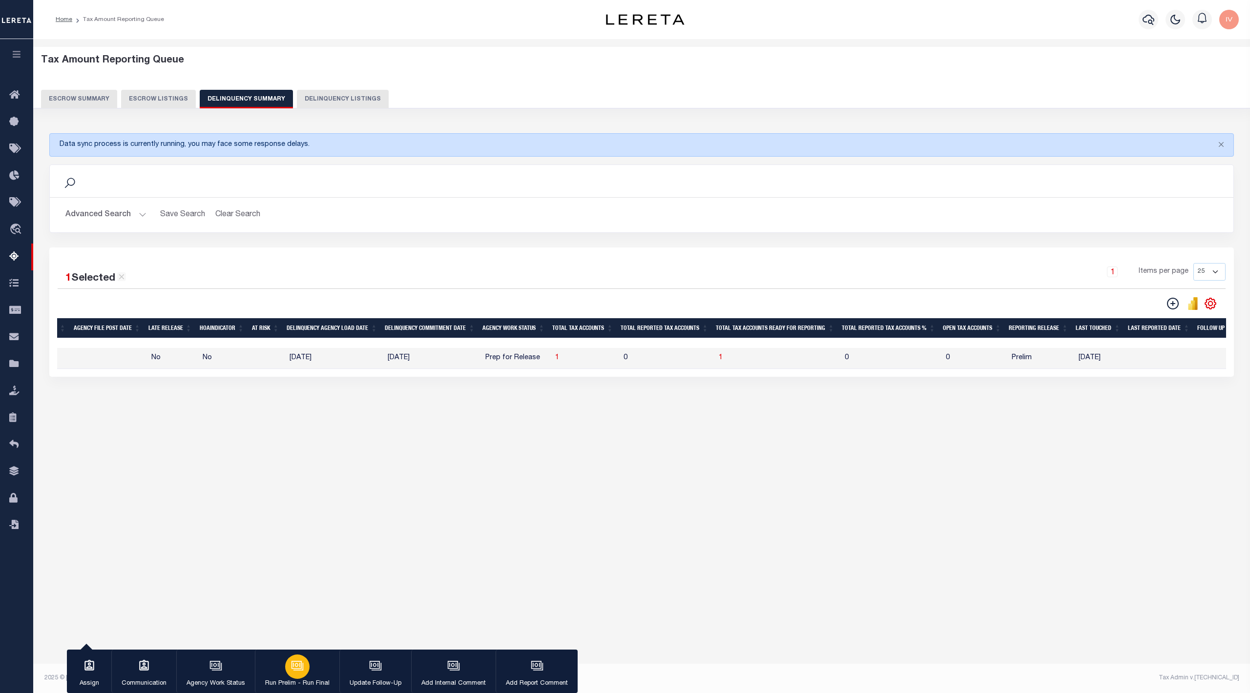
click at [285, 677] on button "Run Prelim - Run Final" at bounding box center [297, 672] width 84 height 44
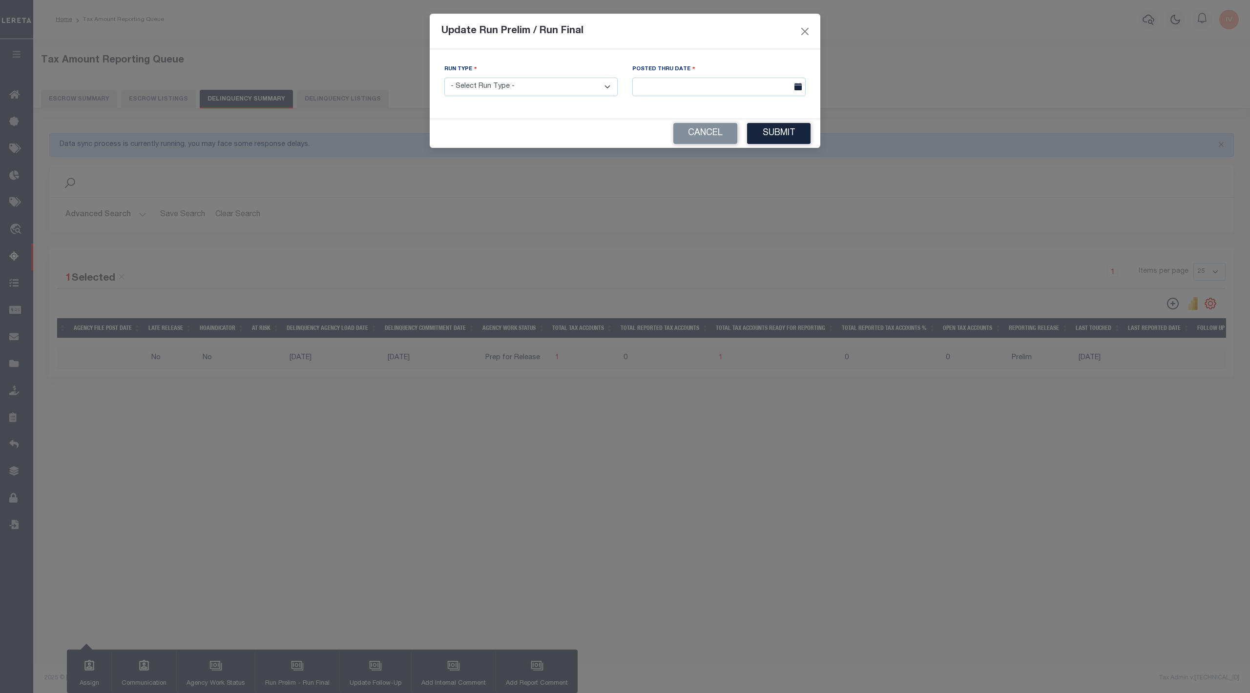
click at [579, 79] on select "- Select Run Type - Prelim Run Final Run" at bounding box center [530, 87] width 173 height 19
select select "P"
click at [444, 79] on select "- Select Run Type - Prelim Run Final Run" at bounding box center [530, 87] width 173 height 19
click at [696, 100] on div "Posted Thru Date" at bounding box center [719, 84] width 188 height 40
click at [703, 84] on input "text" at bounding box center [718, 87] width 173 height 19
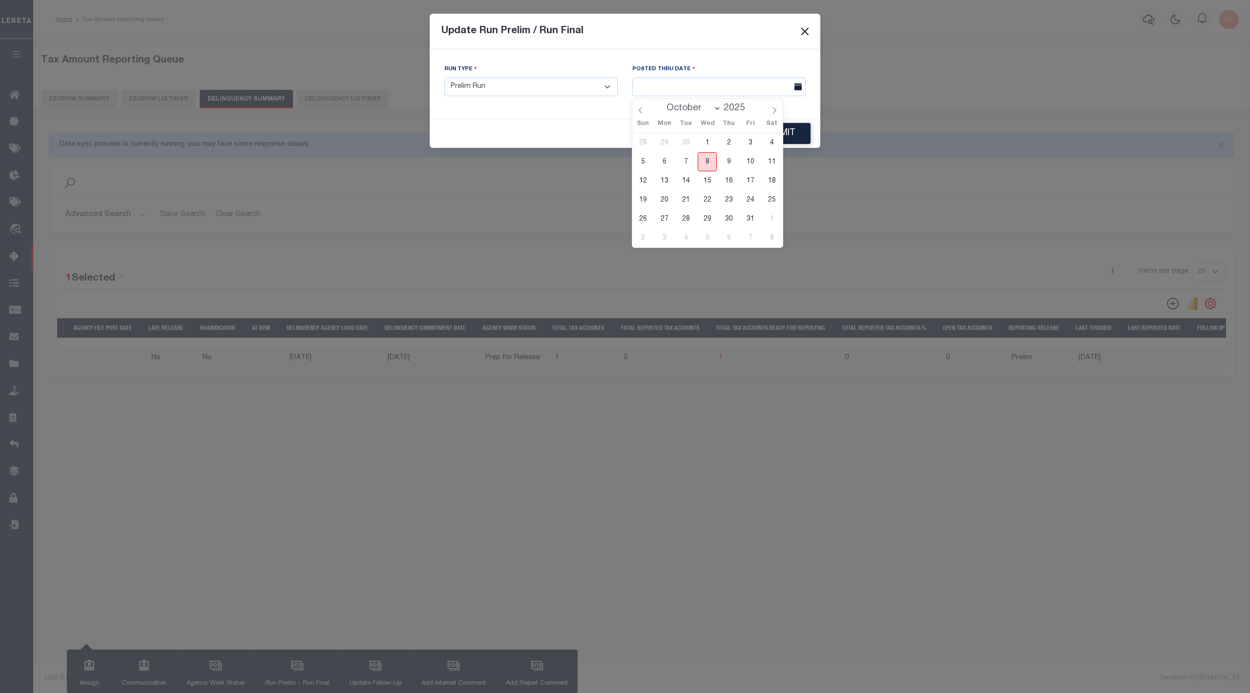
click at [704, 159] on span "8" at bounding box center [707, 161] width 19 height 19
type input "[DATE]"
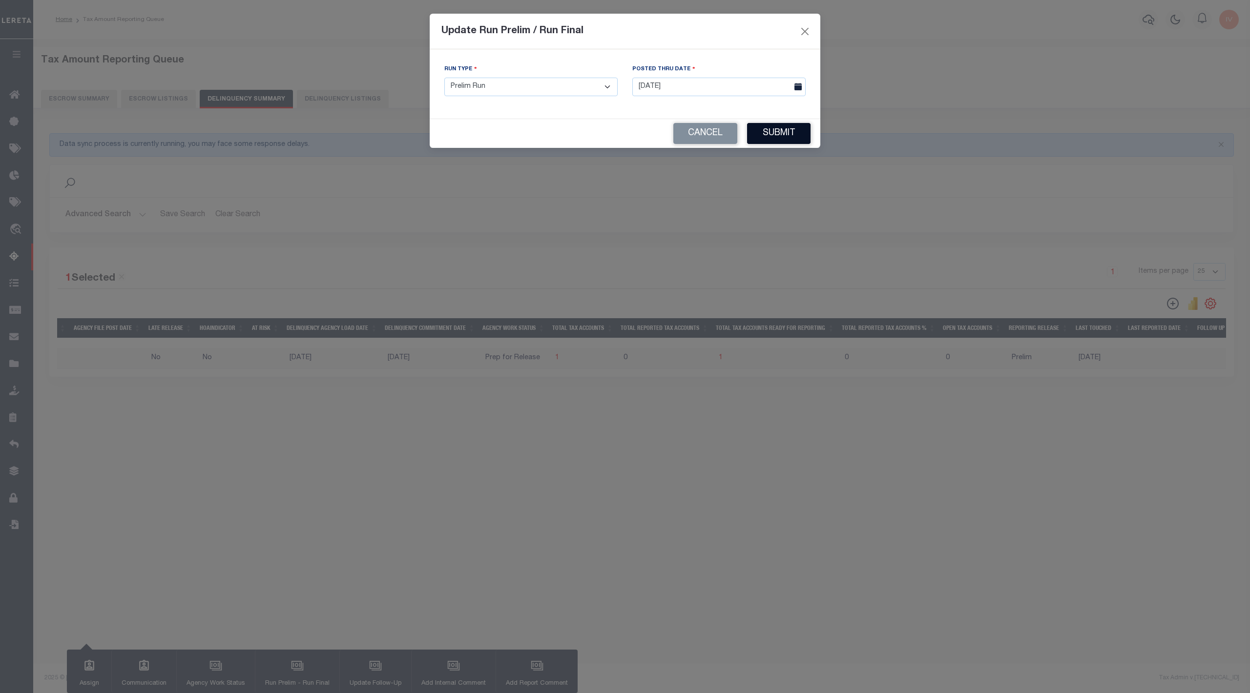
click at [780, 133] on button "Submit" at bounding box center [778, 133] width 63 height 21
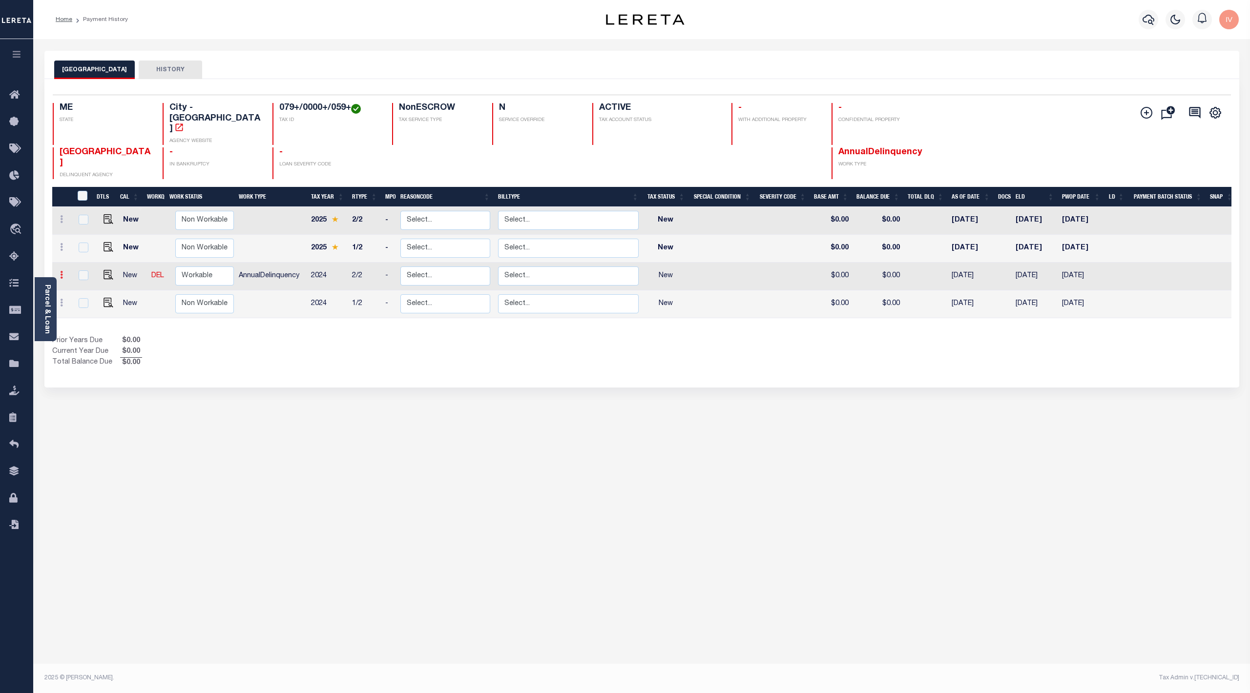
click at [65, 272] on link at bounding box center [61, 276] width 11 height 8
click at [87, 250] on img at bounding box center [85, 255] width 10 height 10
select select "NW2"
type input "$0.00"
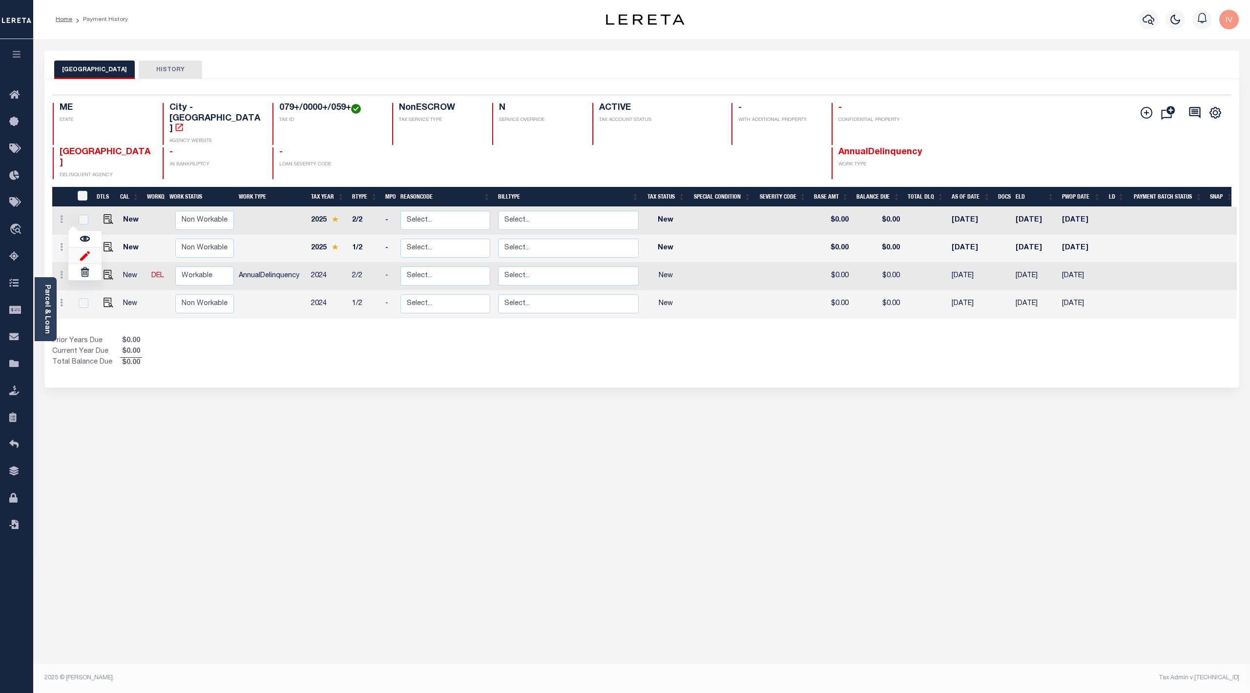
type input "[DATE]"
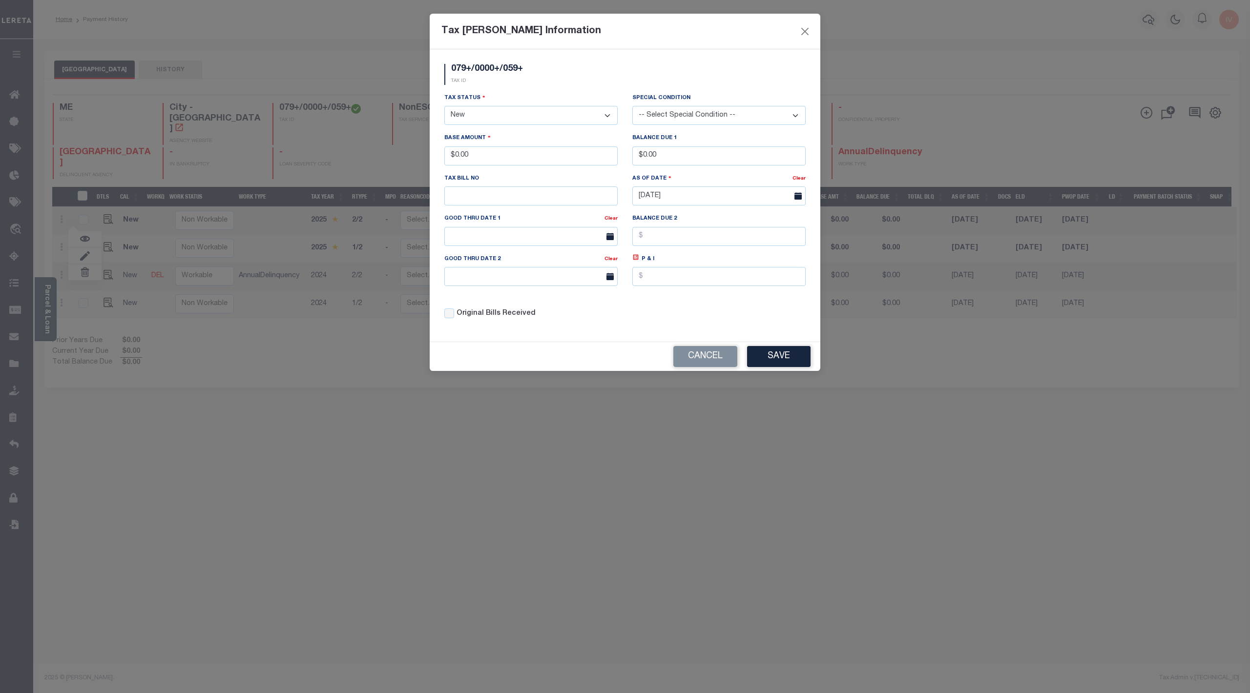
click at [530, 107] on select "- Select Status - Open Due/Unpaid Paid Incomplete No Tax Due Internal Refund Pr…" at bounding box center [530, 115] width 173 height 19
select select "DUE"
click at [444, 107] on select "- Select Status - Open Due/Unpaid Paid Incomplete No Tax Due Internal Refund Pr…" at bounding box center [530, 115] width 173 height 19
click at [507, 153] on input "$0.00" at bounding box center [530, 155] width 173 height 19
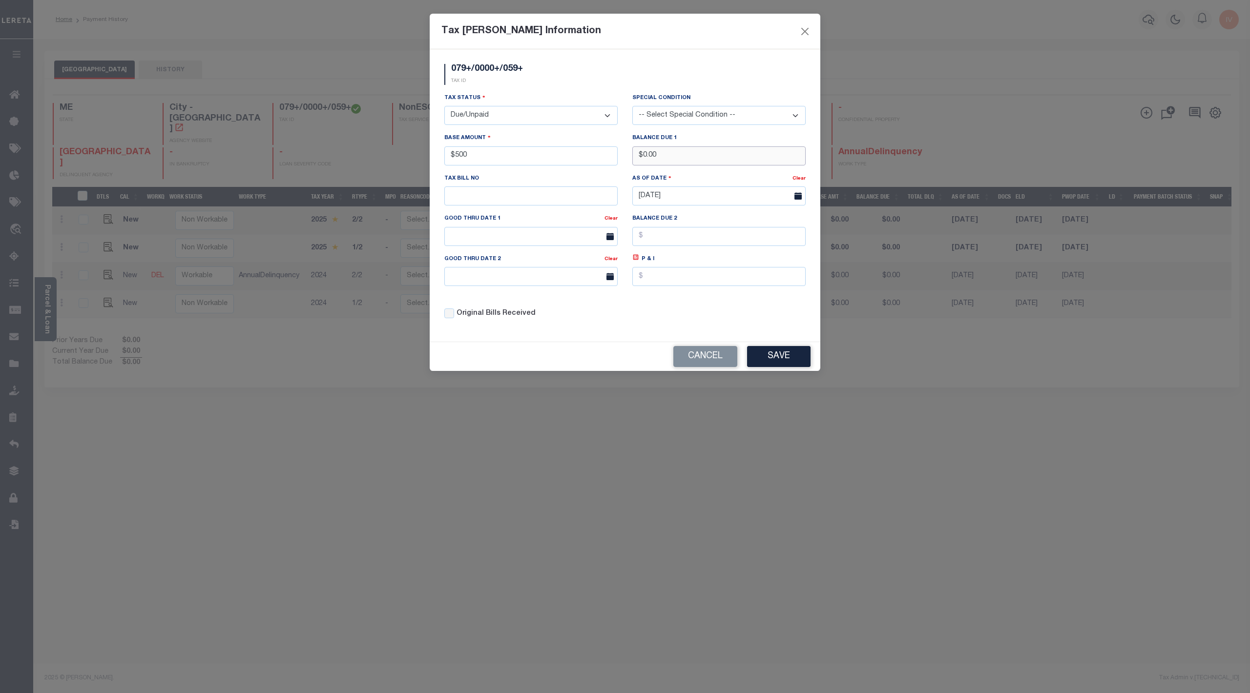
type input "$500.00"
click at [778, 367] on button "Save" at bounding box center [778, 356] width 63 height 21
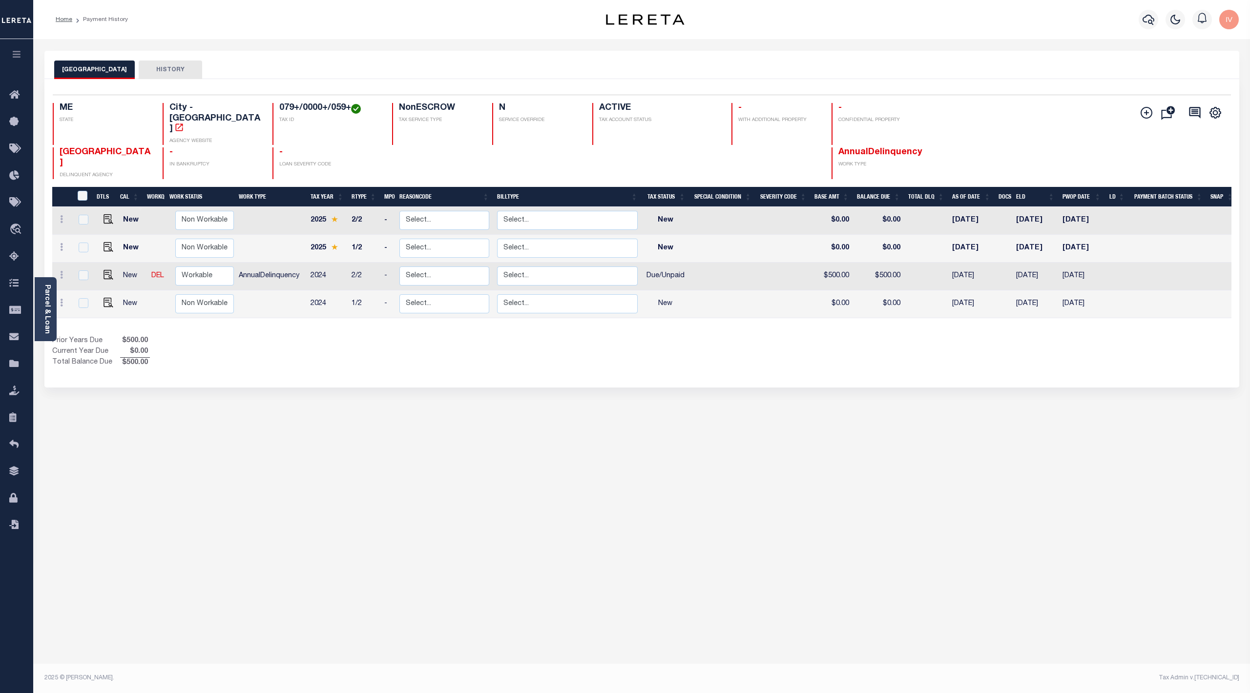
click at [231, 414] on div "SOUTH PORTLAND CITY HISTORY Selected 4 Results" at bounding box center [641, 326] width 1209 height 551
click at [563, 581] on div "SOUTH PORTLAND CITY HISTORY Selected 4 Results" at bounding box center [641, 326] width 1209 height 551
click at [1142, 107] on div "Add Installment Line [GEOGRAPHIC_DATA] Request Check Fees" at bounding box center [1146, 113] width 12 height 12
click at [60, 271] on icon at bounding box center [61, 275] width 3 height 8
click at [85, 250] on img at bounding box center [85, 255] width 10 height 10
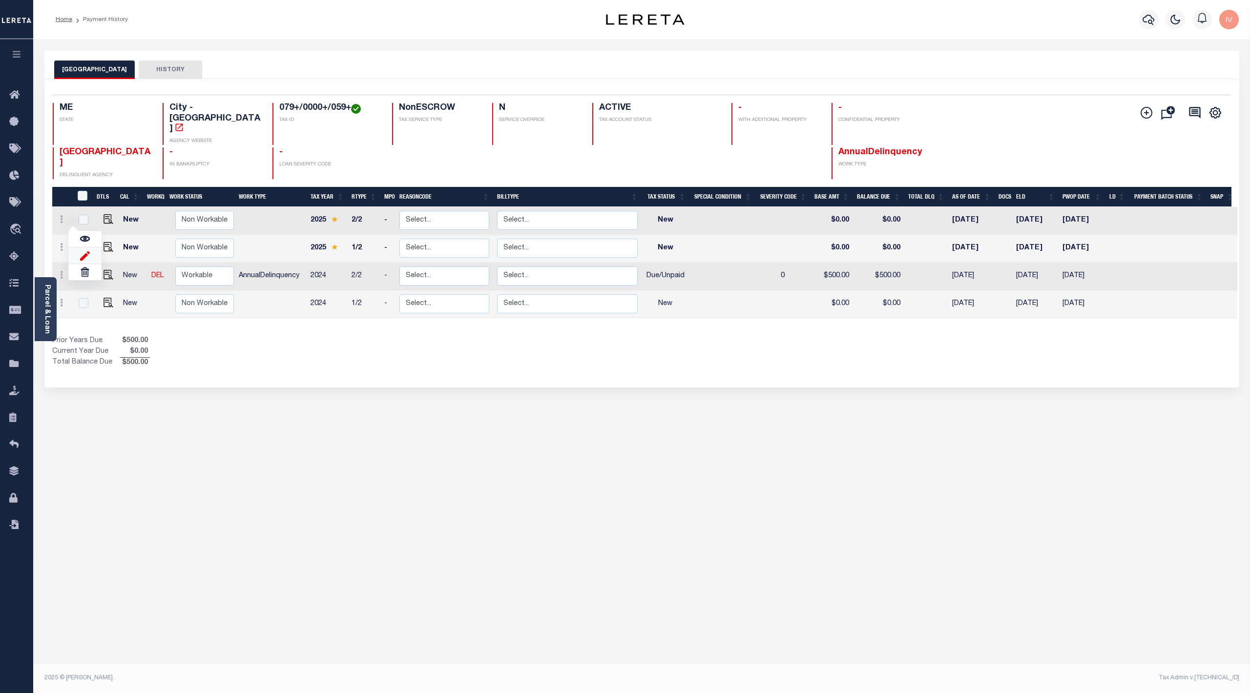
select select "DUE"
type input "$500.00"
type input "[DATE]"
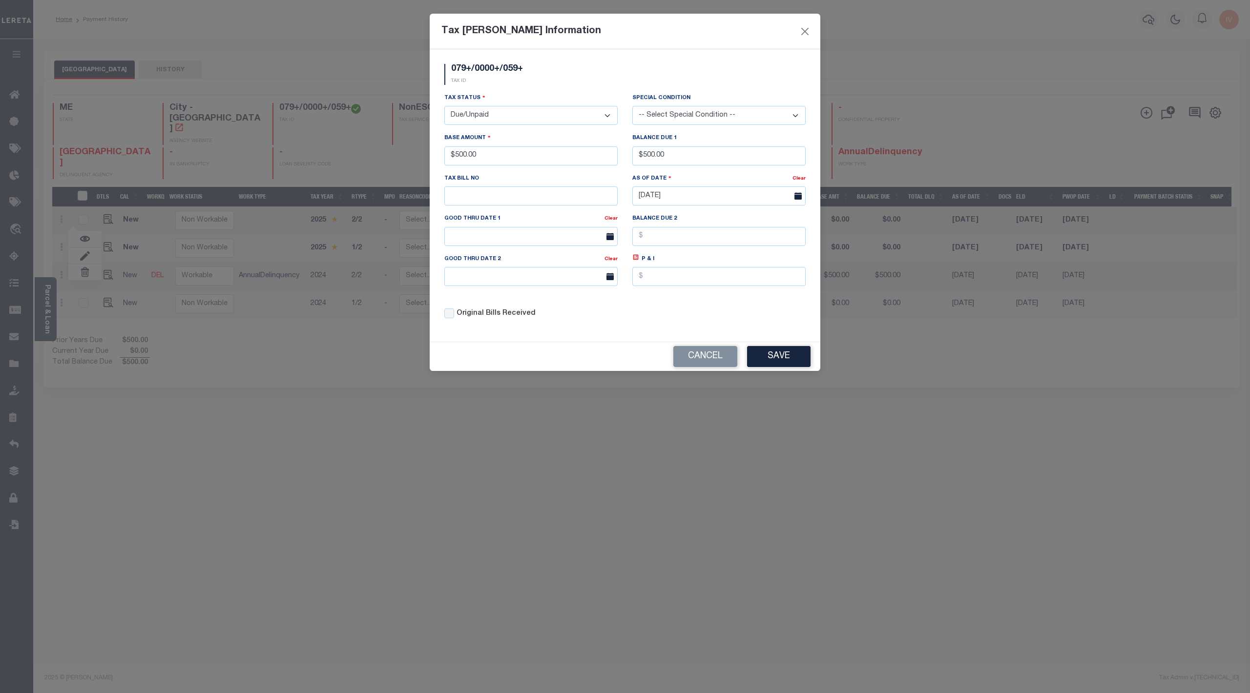
click at [680, 129] on div "Special Condition -- Select Special Condition -- 3RD PARTY TAX LIEN AGENCY TAX …" at bounding box center [719, 113] width 188 height 40
click at [684, 123] on select "-- Select Special Condition -- 3RD PARTY TAX LIEN AGENCY TAX LIEN (A.K.A Inside…" at bounding box center [718, 115] width 173 height 19
click at [632, 106] on select "-- Select Special Condition -- 3RD PARTY TAX LIEN AGENCY TAX LIEN (A.K.A Inside…" at bounding box center [718, 115] width 173 height 19
click at [767, 360] on button "Save" at bounding box center [778, 356] width 63 height 21
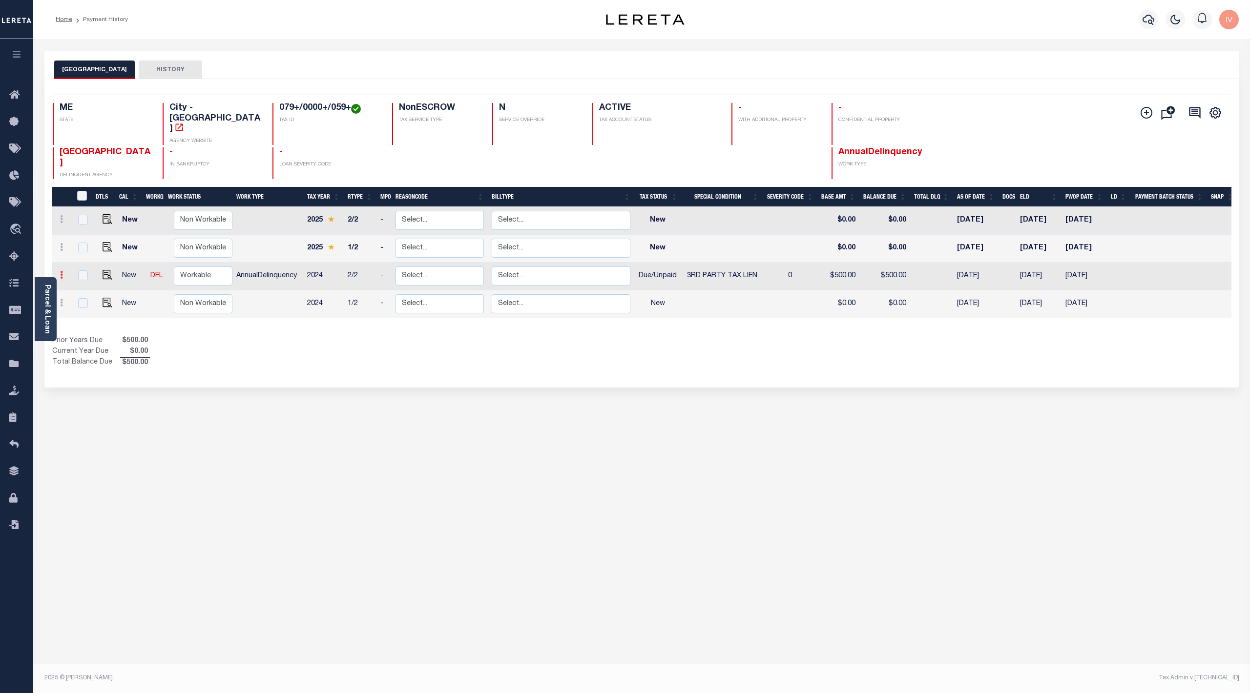
click at [65, 272] on link at bounding box center [61, 276] width 11 height 8
click at [88, 250] on img at bounding box center [85, 255] width 10 height 10
select select "20"
type input "$500.00"
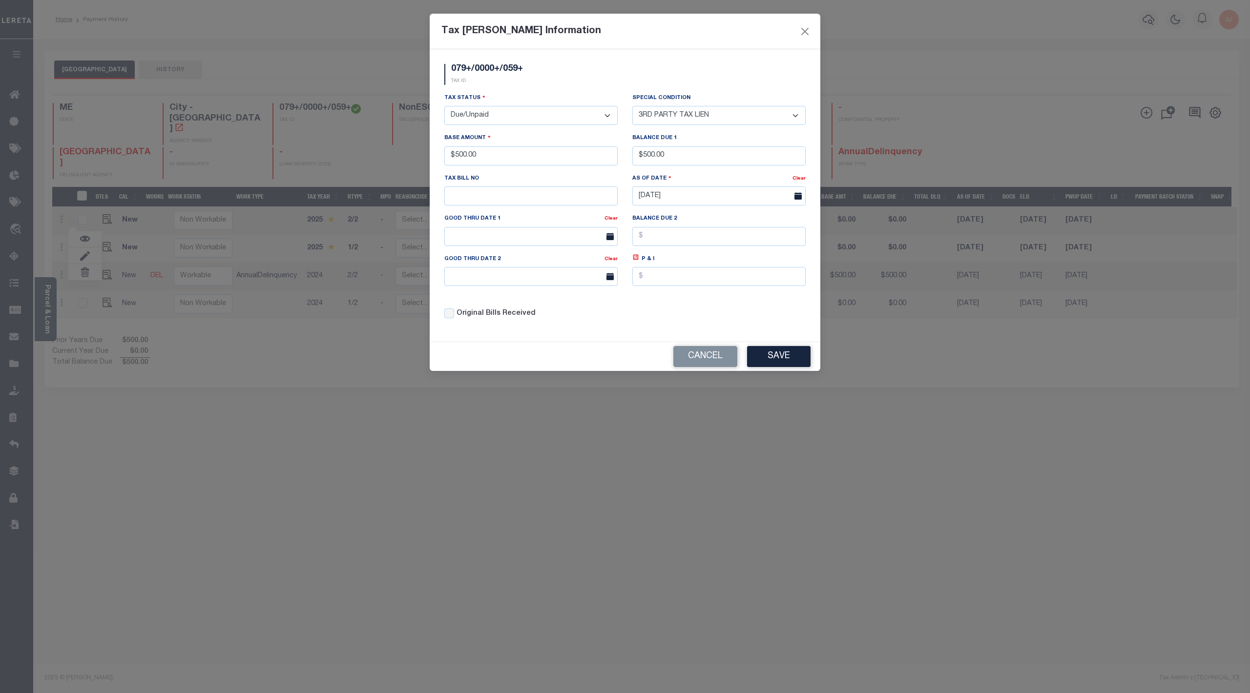
click at [722, 111] on select "-- Select Special Condition -- 3RD PARTY TAX LIEN AGENCY TAX LIEN (A.K.A Inside…" at bounding box center [718, 115] width 173 height 19
click at [649, 80] on div "079+/0000+/059+ TAX ID" at bounding box center [625, 78] width 376 height 29
click at [664, 163] on input "$500.00" at bounding box center [718, 155] width 173 height 19
type input "$050.00"
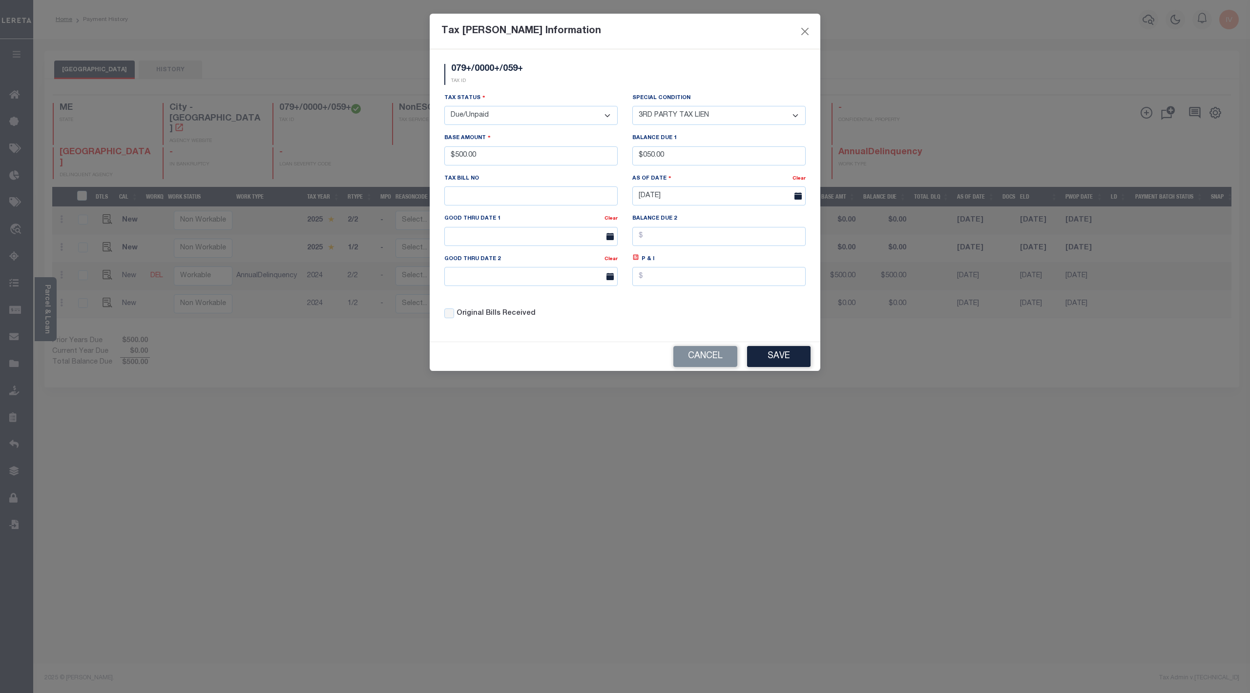
click at [743, 294] on div "P & I" at bounding box center [719, 274] width 188 height 40
click at [793, 358] on button "Save" at bounding box center [778, 356] width 63 height 21
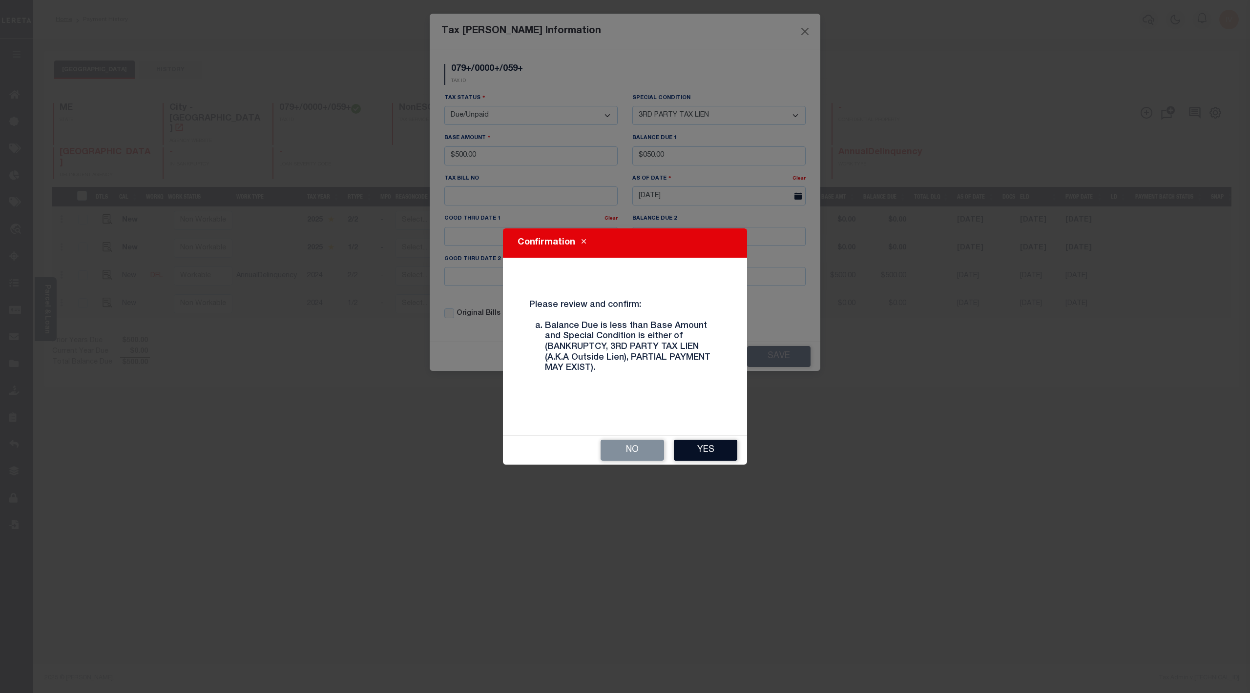
click at [715, 450] on button "Yes" at bounding box center [705, 450] width 63 height 21
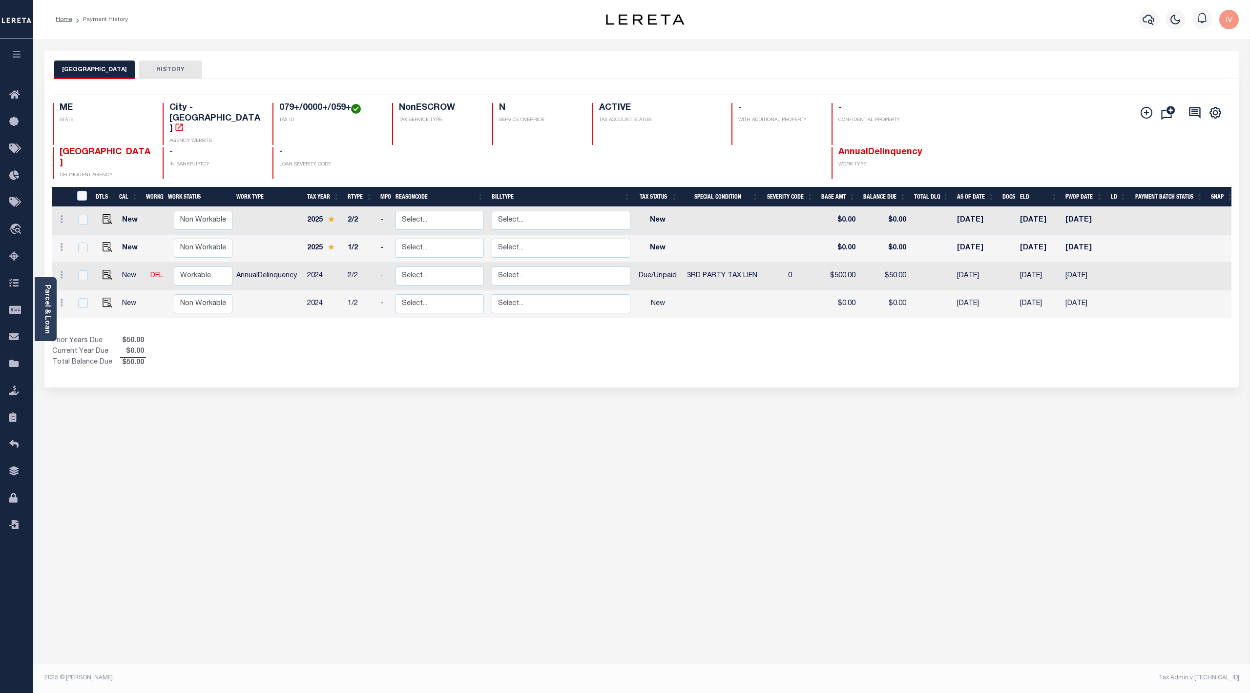
click at [227, 438] on div "SOUTH PORTLAND CITY HISTORY Selected 4 Results" at bounding box center [641, 326] width 1209 height 551
